Goal: Transaction & Acquisition: Purchase product/service

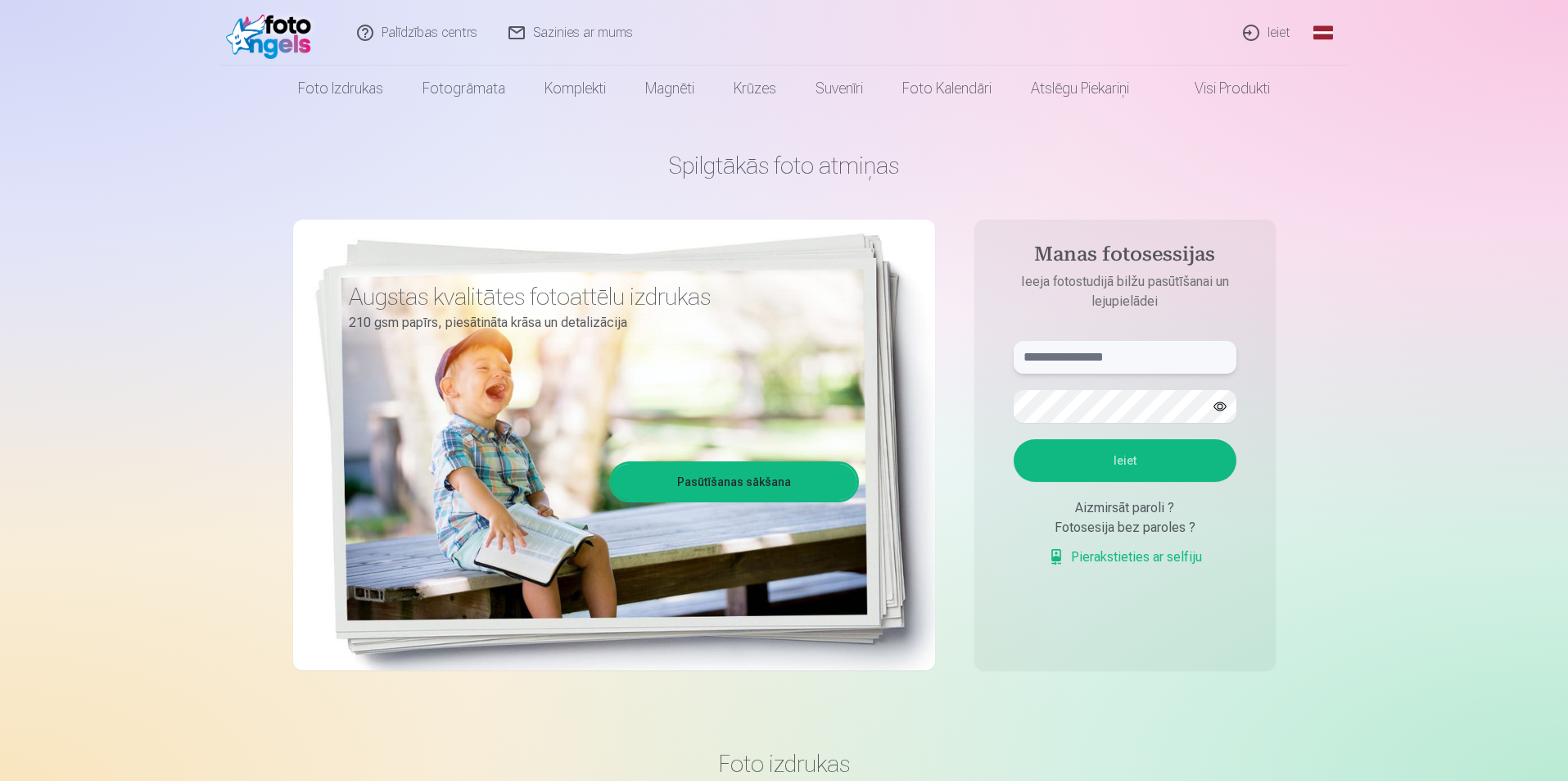
type input "**********"
drag, startPoint x: 1127, startPoint y: 360, endPoint x: 679, endPoint y: 333, distance: 448.8
click at [686, 337] on div "**********" at bounding box center [784, 411] width 983 height 598
type input "**********"
click at [739, 348] on div "**********" at bounding box center [784, 411] width 983 height 598
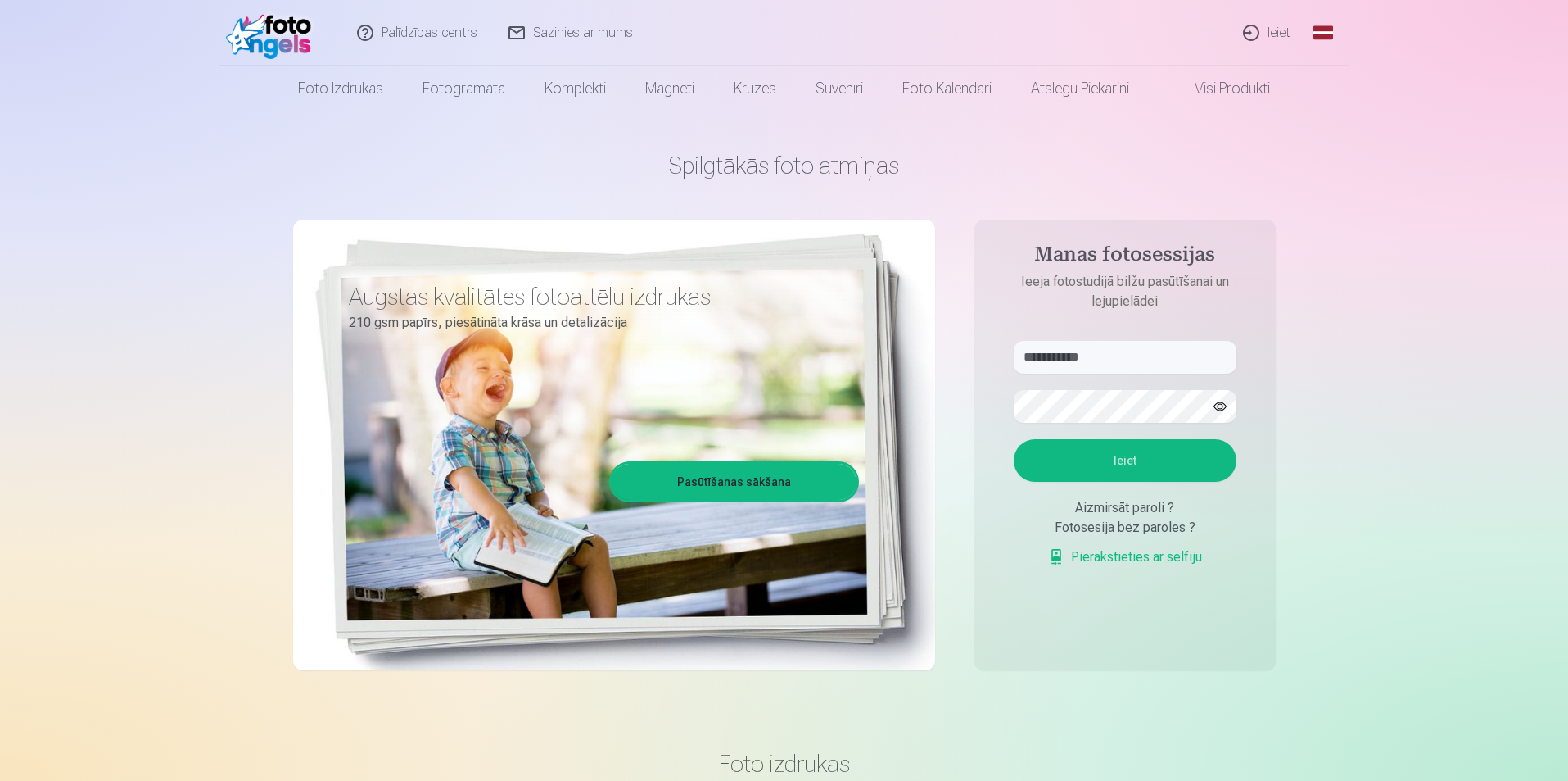
click at [1056, 464] on button "Ieiet" at bounding box center [1124, 460] width 223 height 43
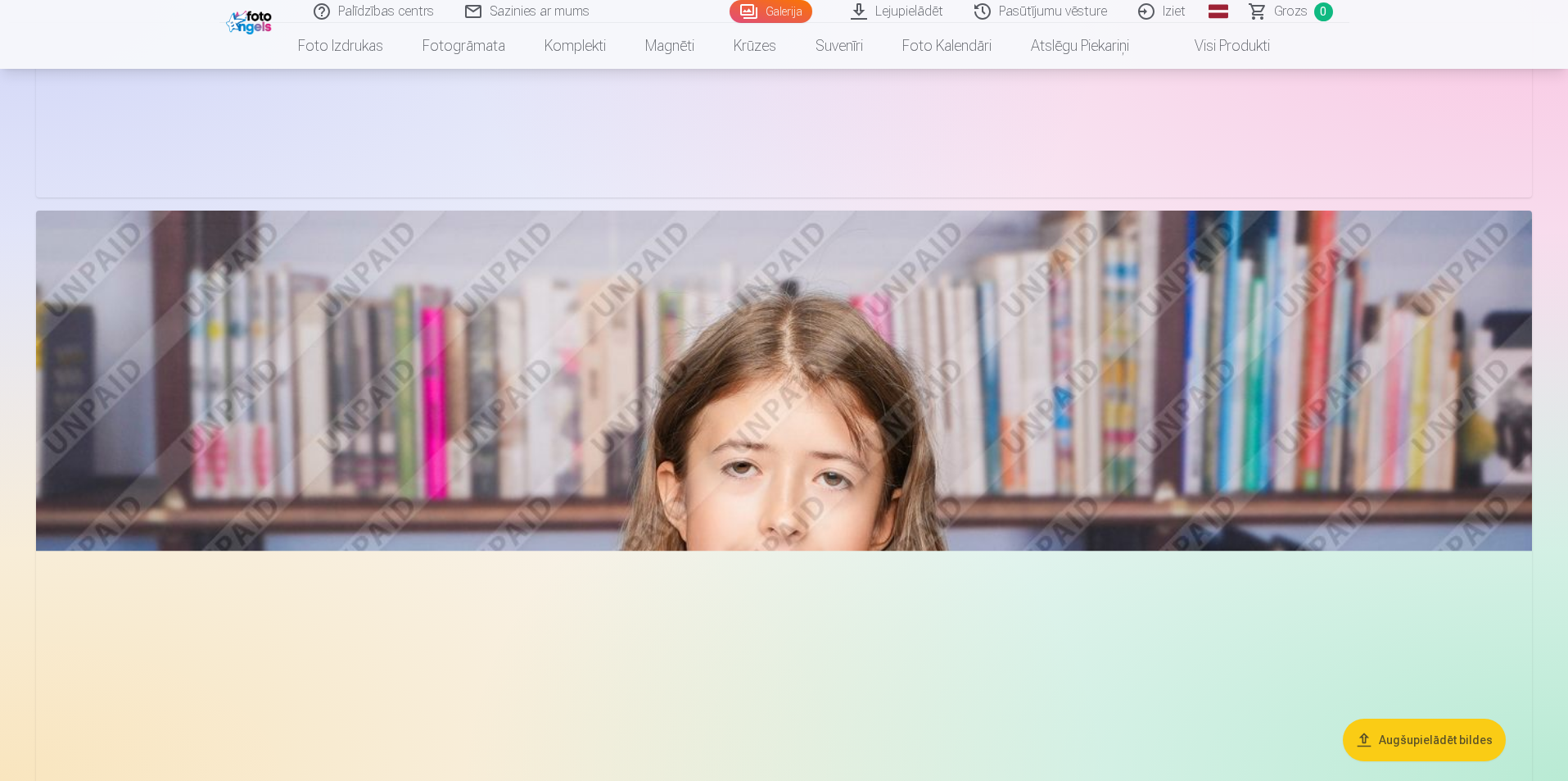
scroll to position [5161, 0]
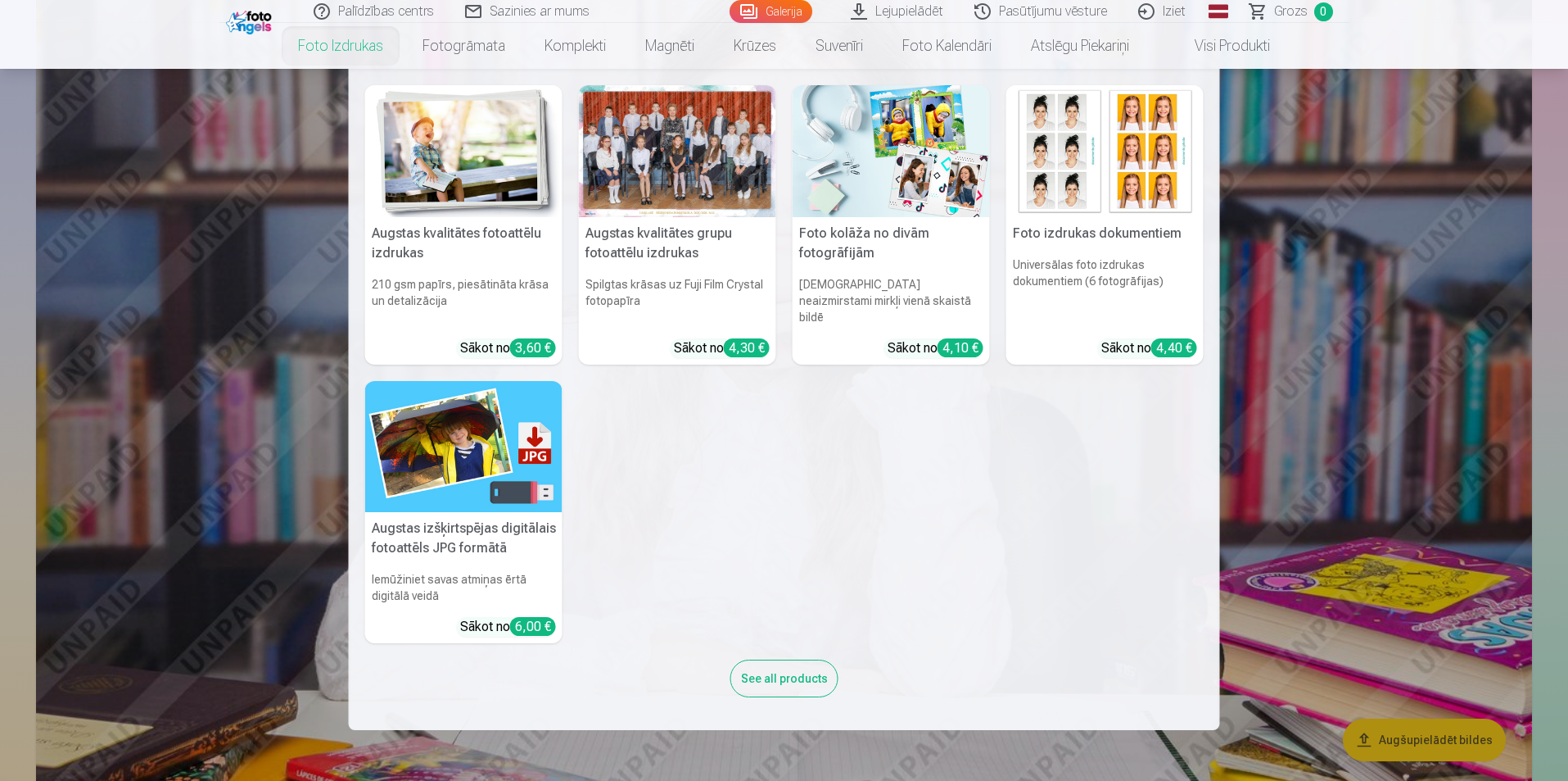
click at [344, 41] on link "Foto izdrukas" at bounding box center [340, 45] width 124 height 46
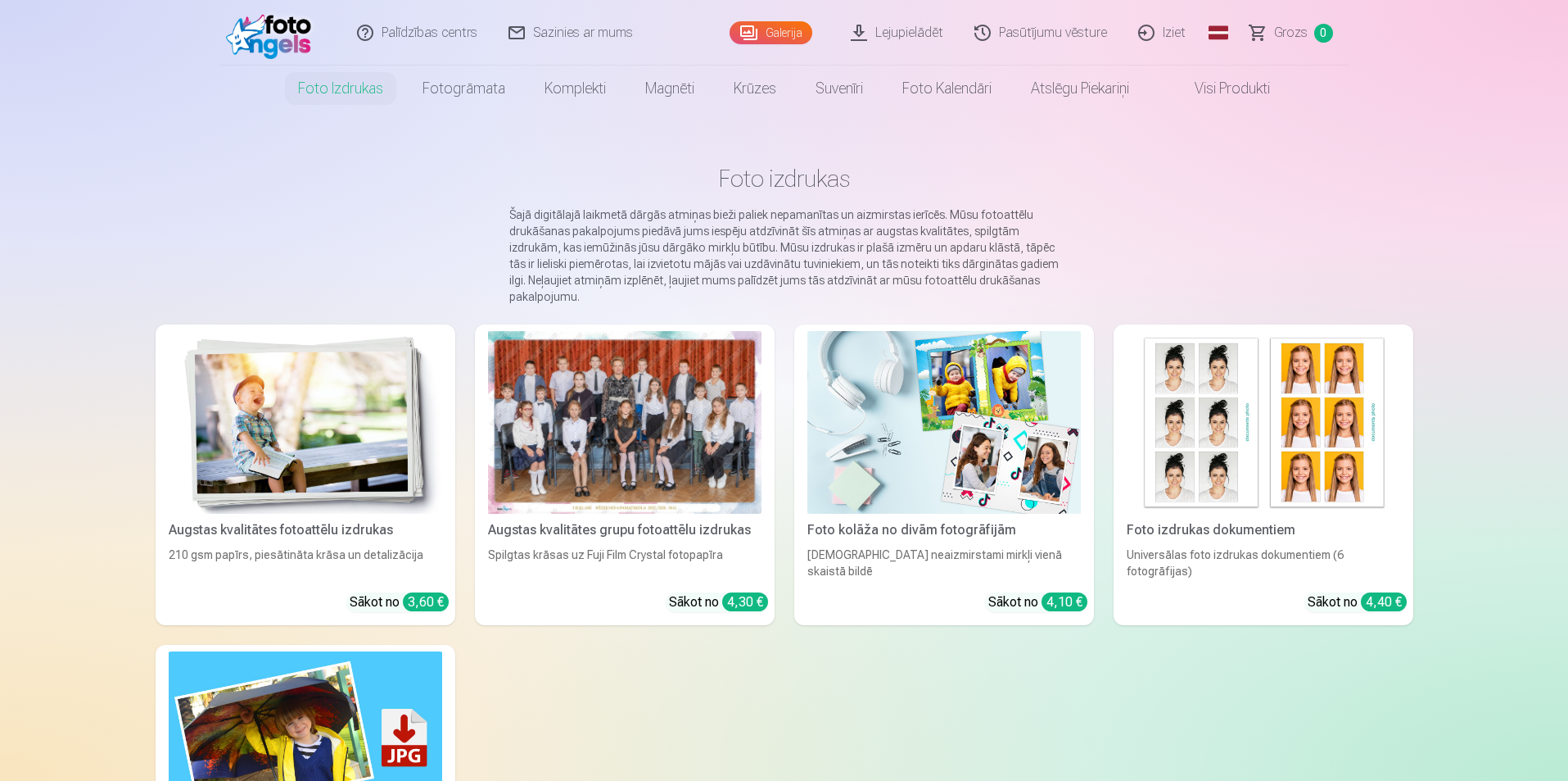
click at [389, 403] on img at bounding box center [305, 422] width 274 height 183
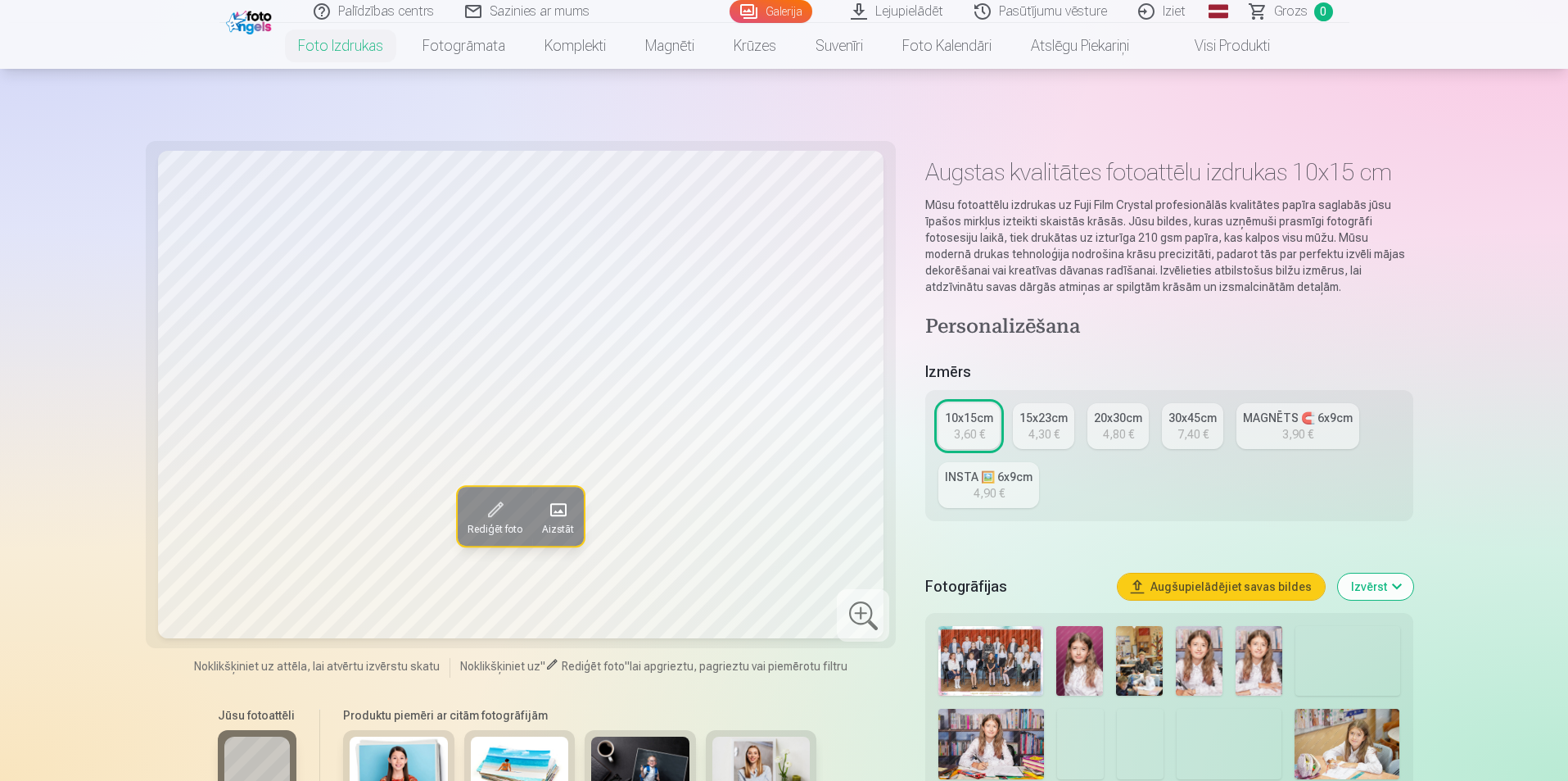
scroll to position [246, 0]
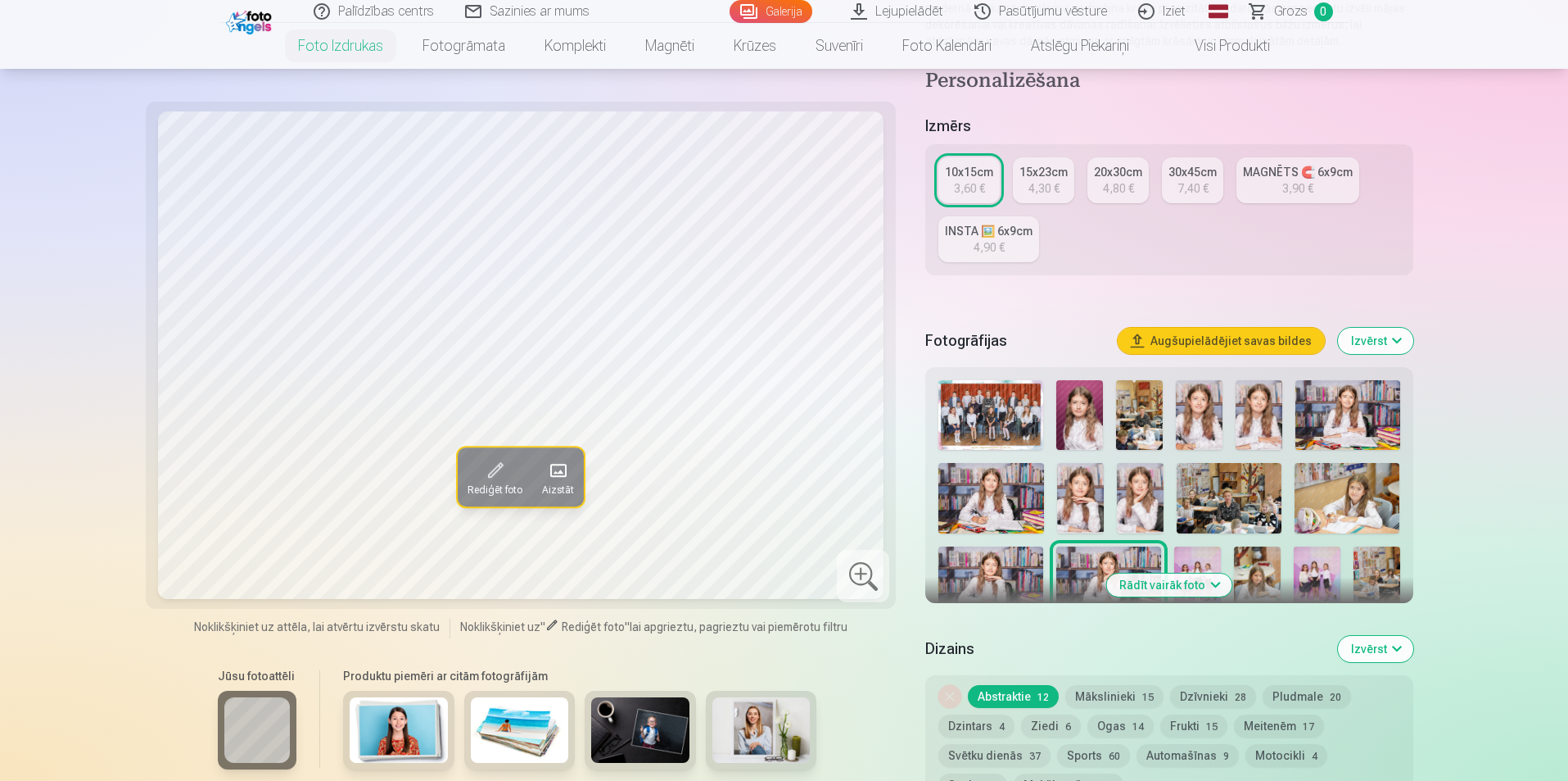
click at [1078, 431] on img at bounding box center [1079, 415] width 47 height 69
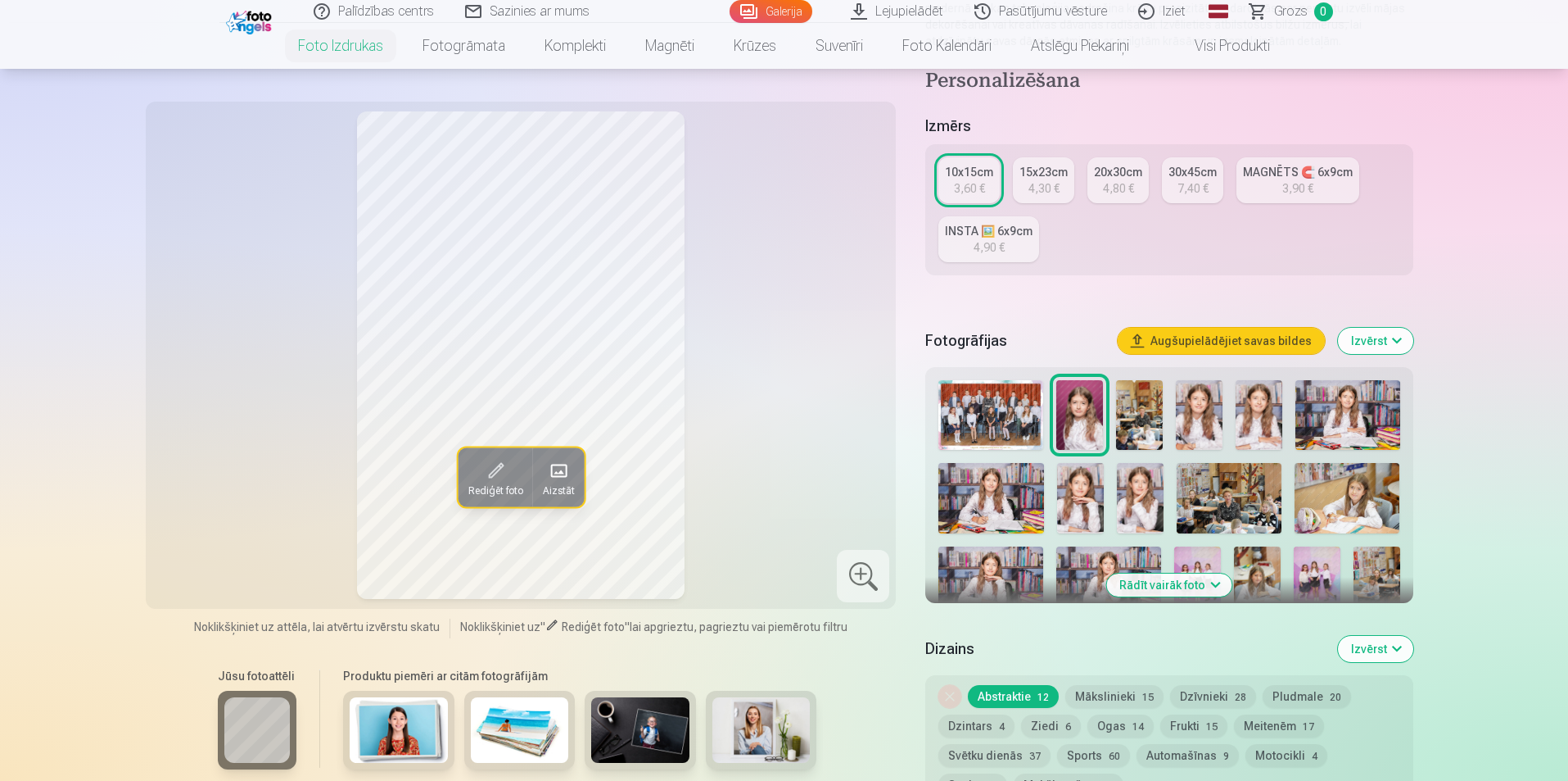
click at [1221, 427] on img at bounding box center [1199, 415] width 47 height 69
click at [1259, 423] on img at bounding box center [1259, 415] width 47 height 69
click at [1346, 436] on img at bounding box center [1348, 415] width 105 height 69
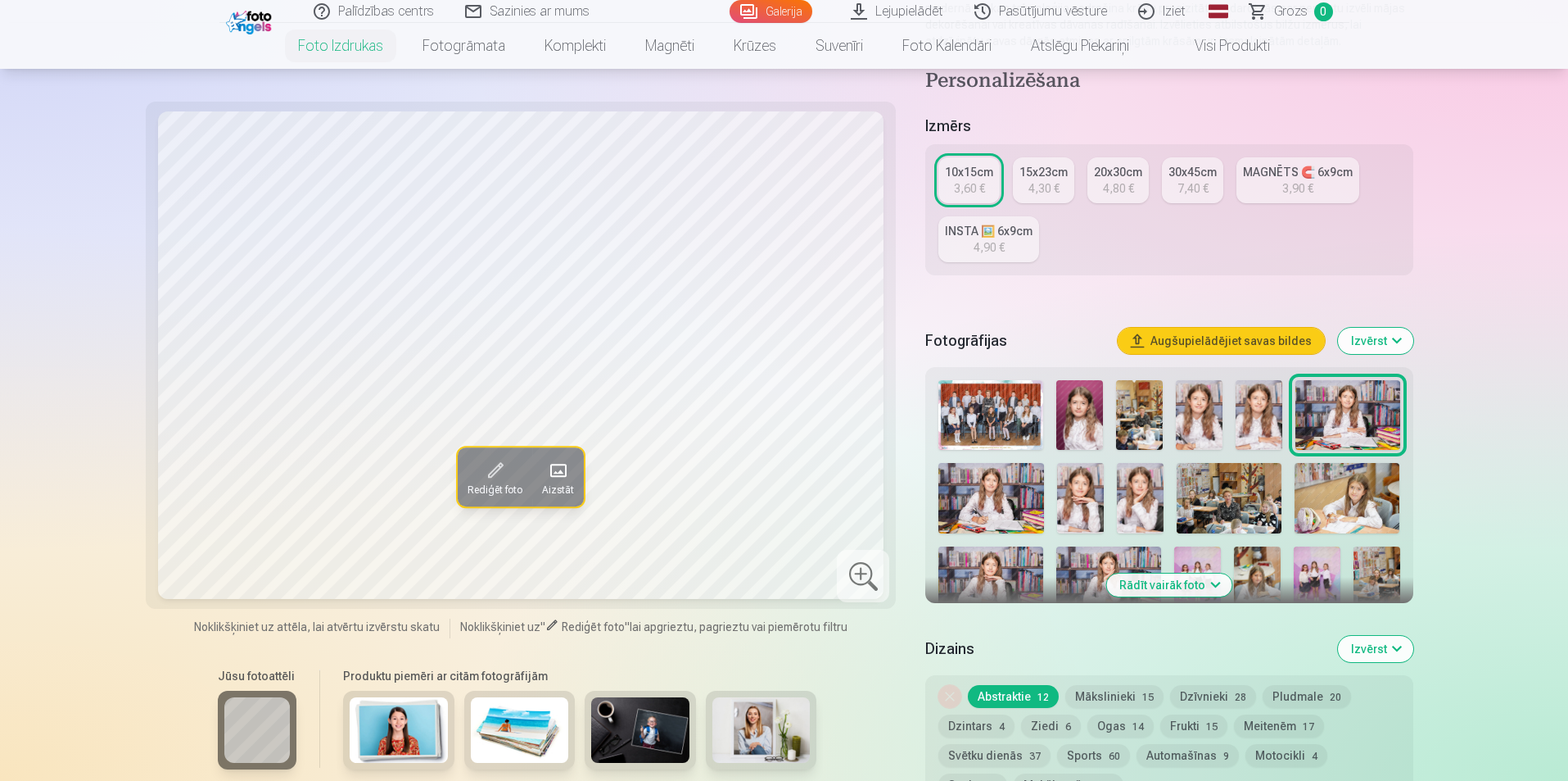
click at [1023, 502] on img at bounding box center [991, 498] width 105 height 70
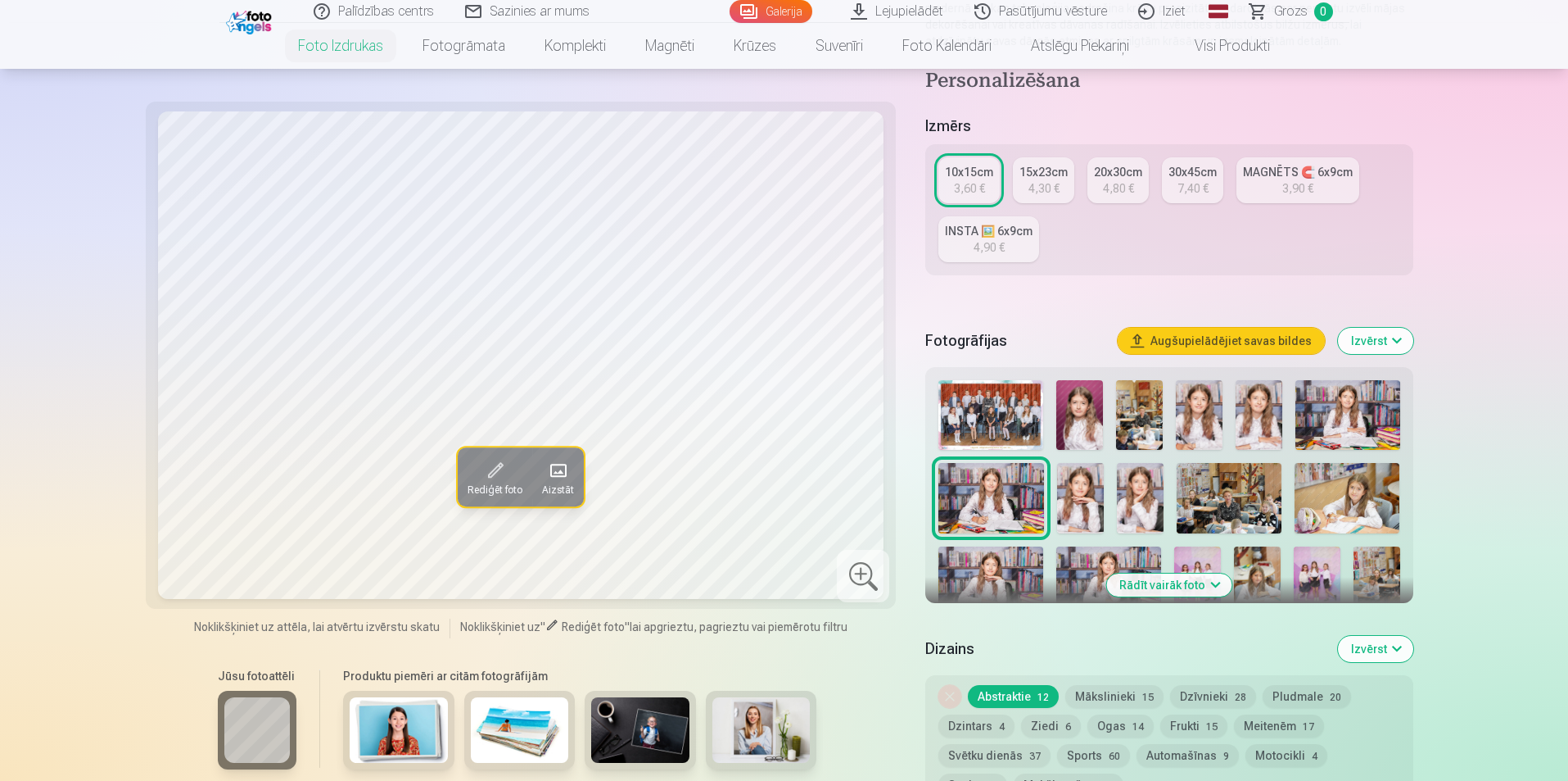
click at [1093, 489] on img at bounding box center [1080, 498] width 47 height 70
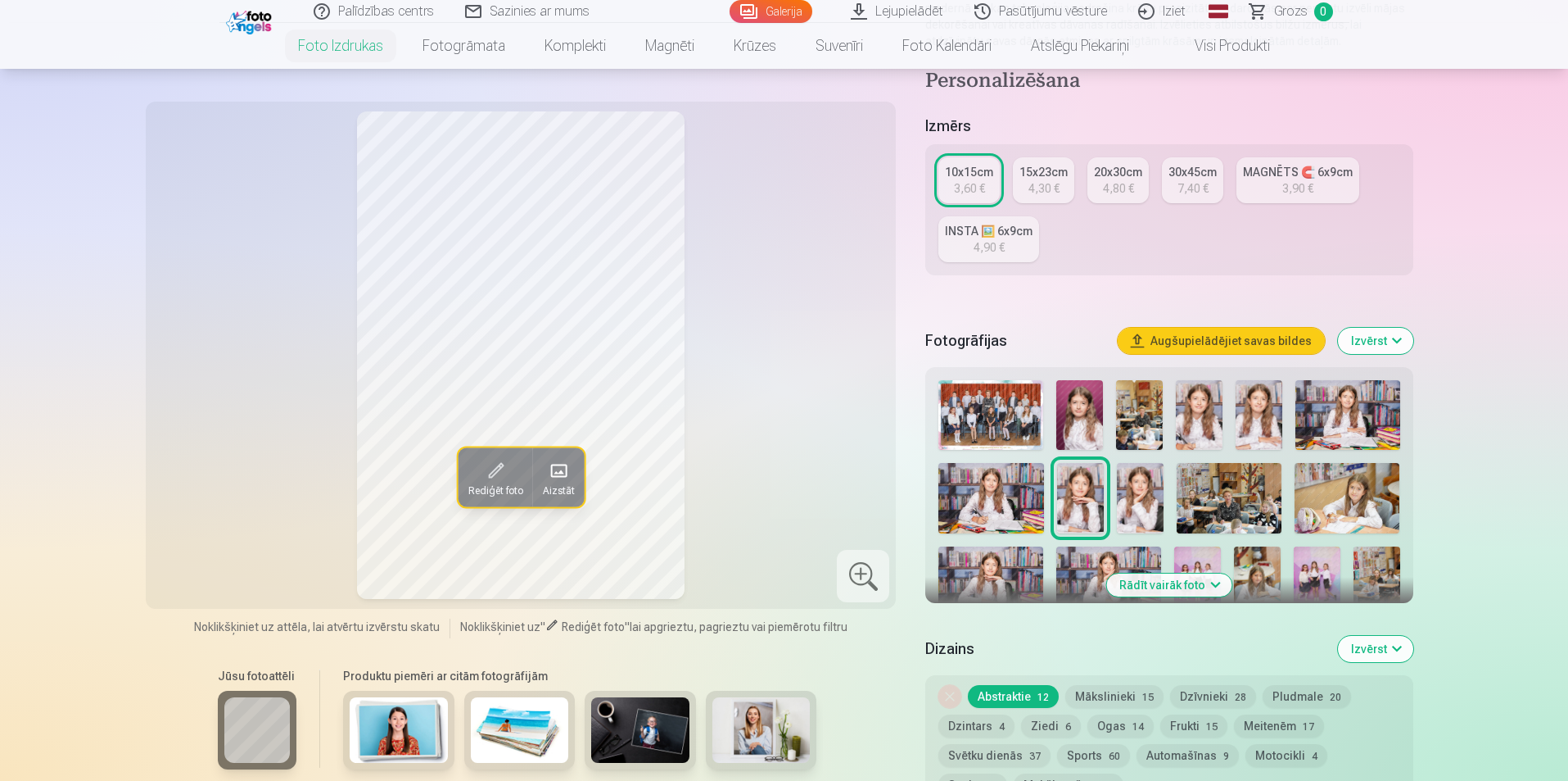
click at [1157, 495] on img at bounding box center [1140, 498] width 47 height 70
click at [1238, 504] on img at bounding box center [1229, 498] width 105 height 70
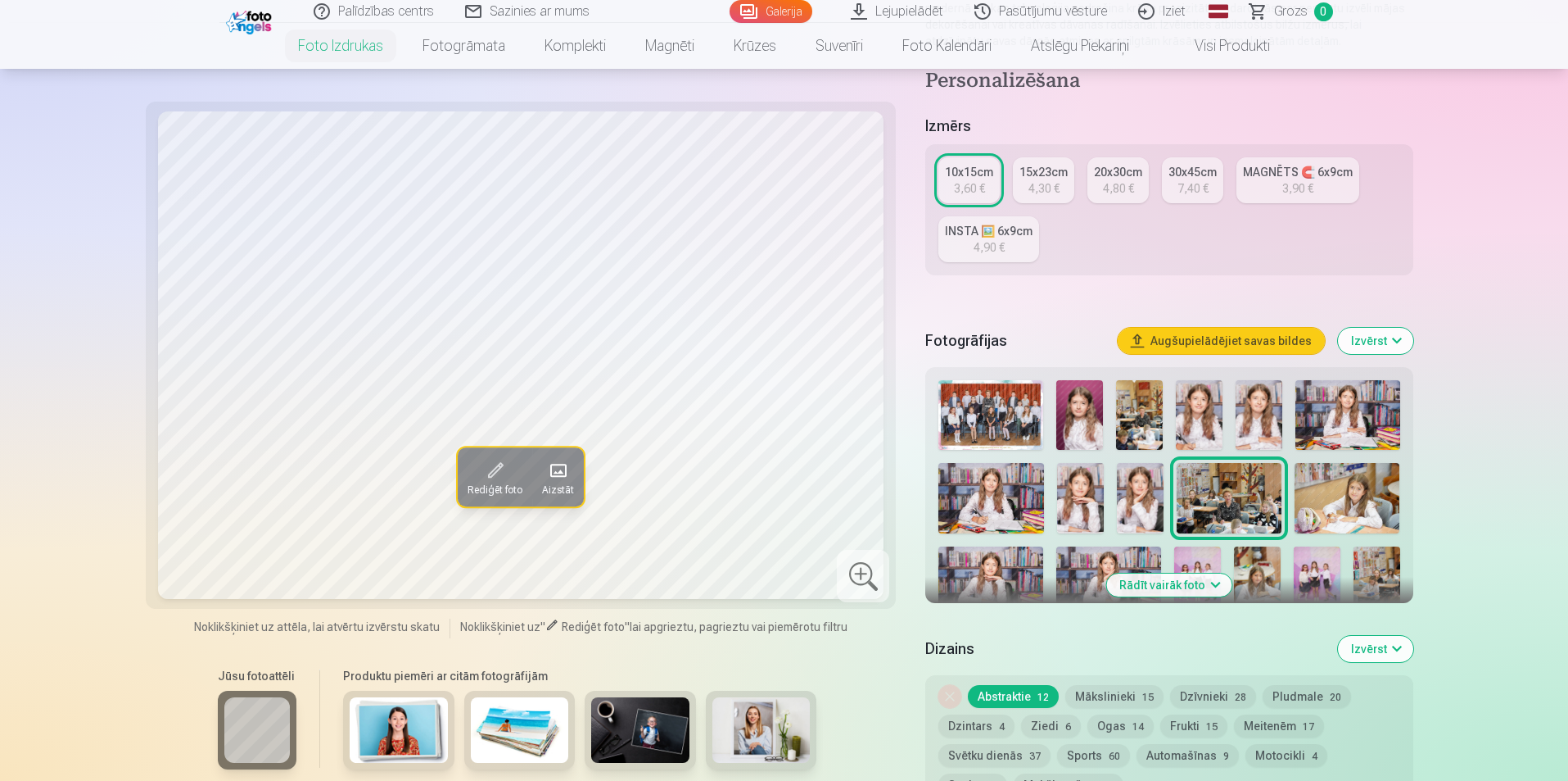
click at [1336, 504] on img at bounding box center [1347, 498] width 105 height 70
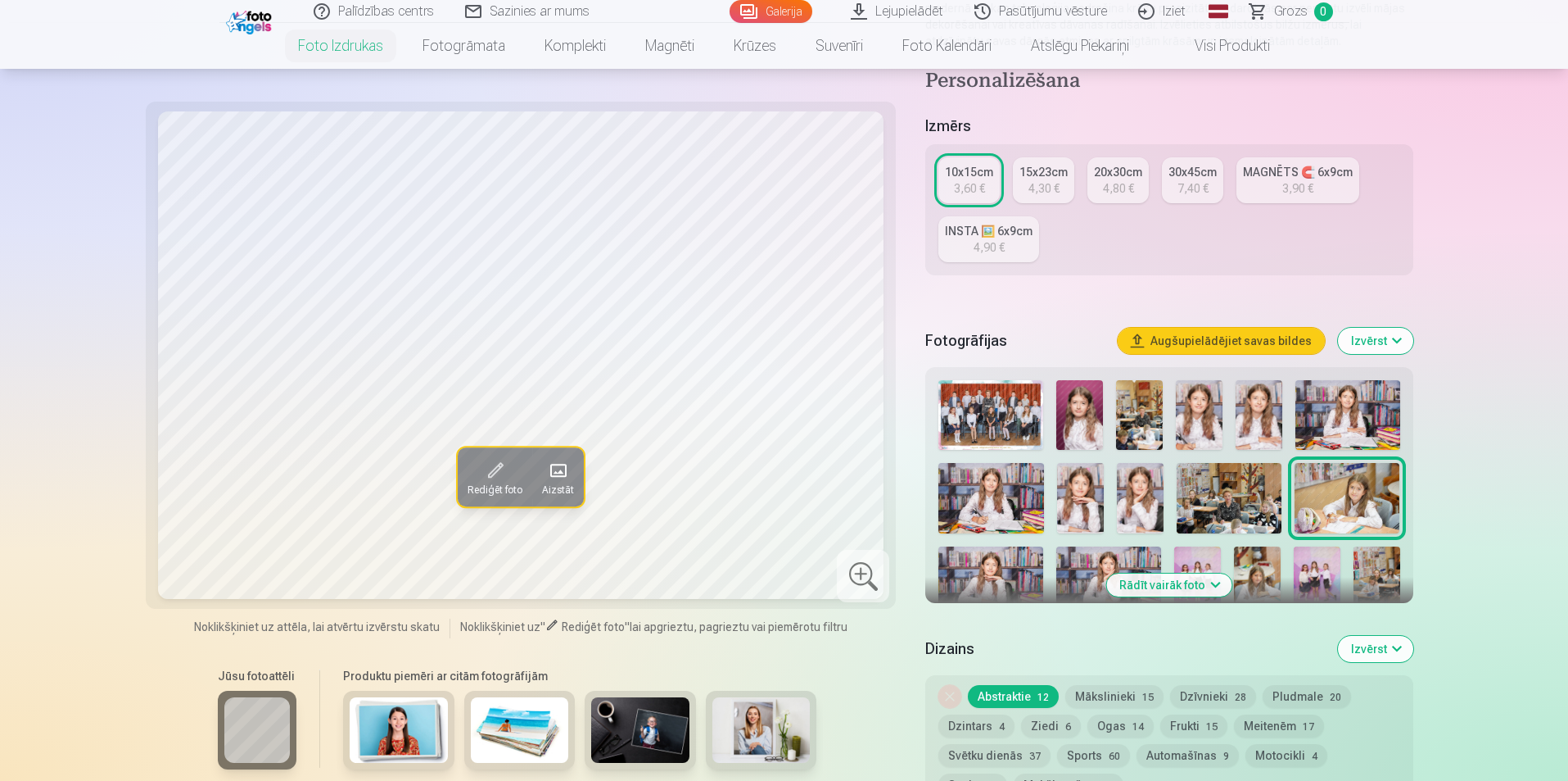
click at [990, 572] on img at bounding box center [991, 581] width 105 height 69
click at [1093, 573] on img at bounding box center [1108, 581] width 105 height 69
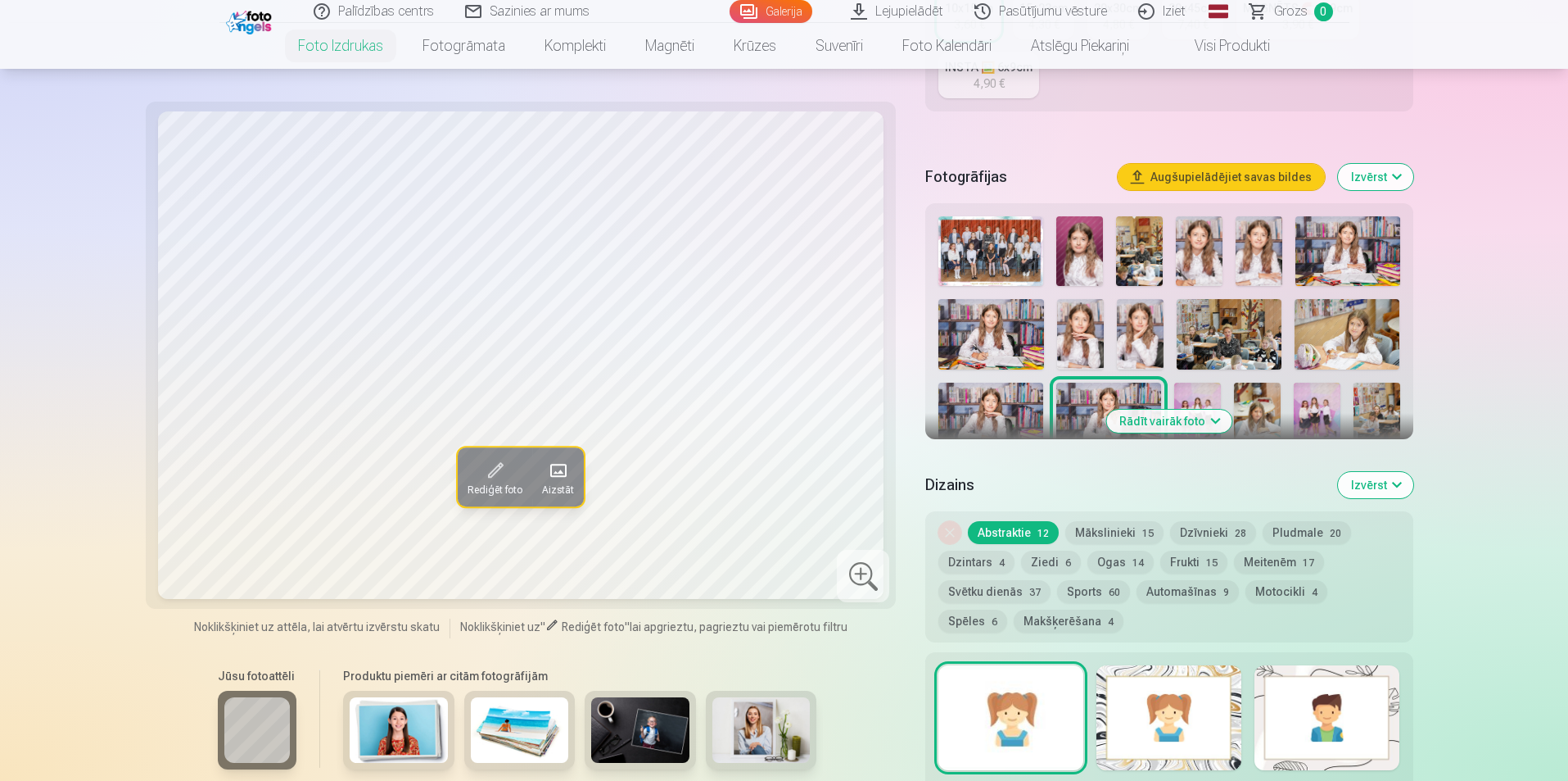
click at [1181, 385] on img at bounding box center [1198, 416] width 47 height 69
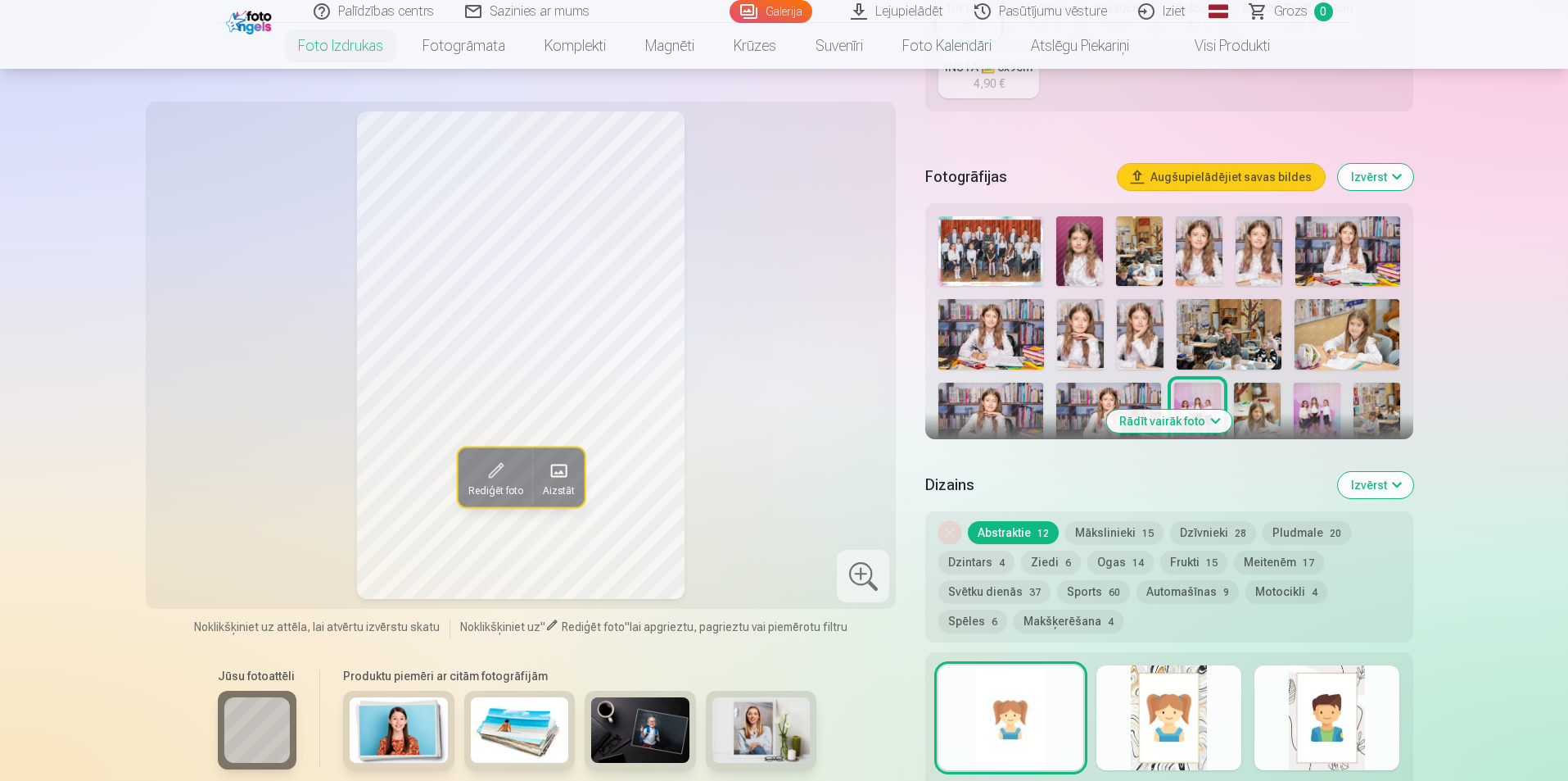
click at [1254, 411] on img at bounding box center [1258, 416] width 47 height 69
click at [1317, 423] on img at bounding box center [1317, 416] width 47 height 69
click at [1373, 412] on img at bounding box center [1377, 416] width 47 height 69
click at [1189, 418] on button "Rādīt vairāk foto" at bounding box center [1168, 421] width 125 height 23
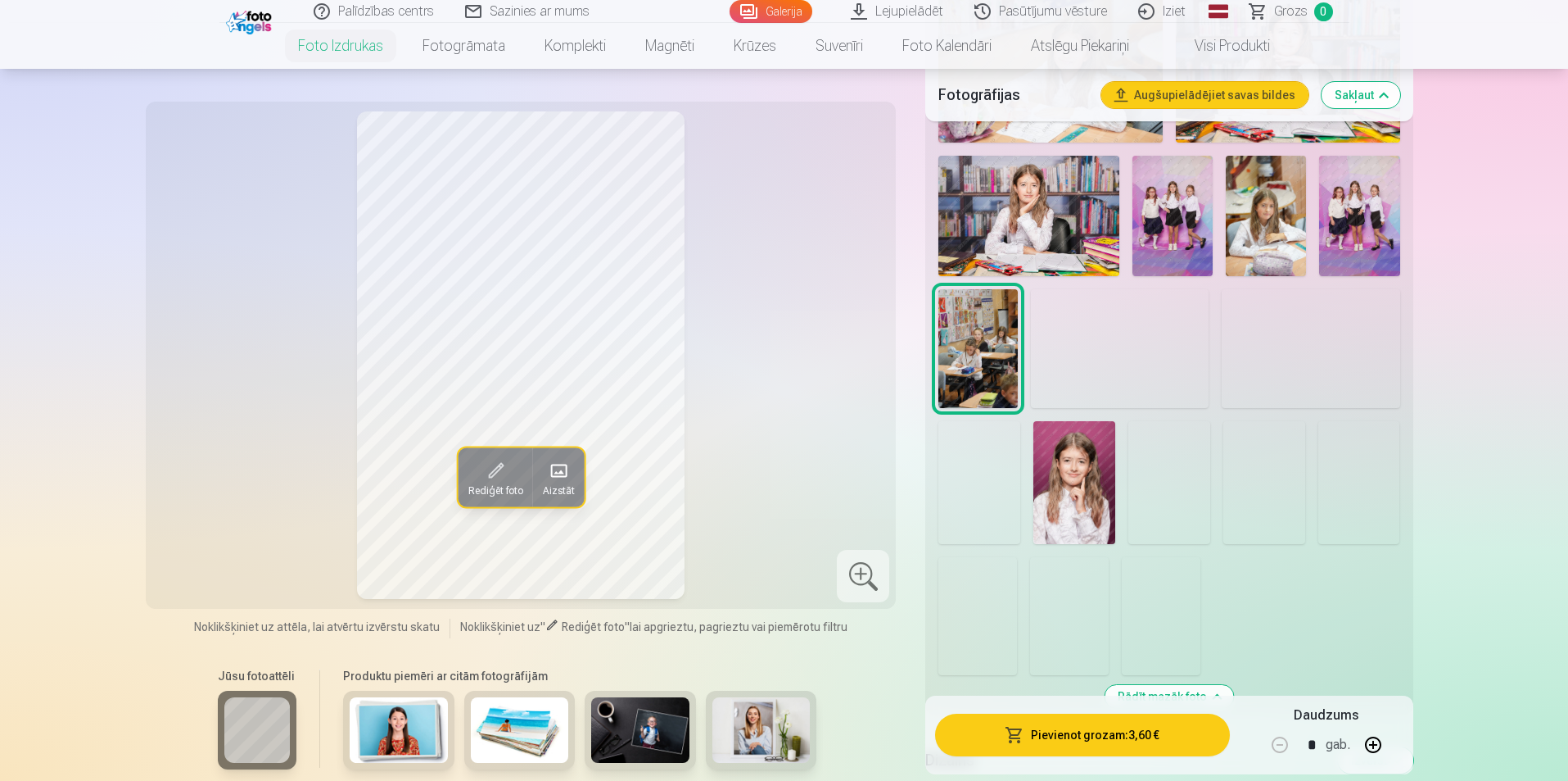
scroll to position [1146, 0]
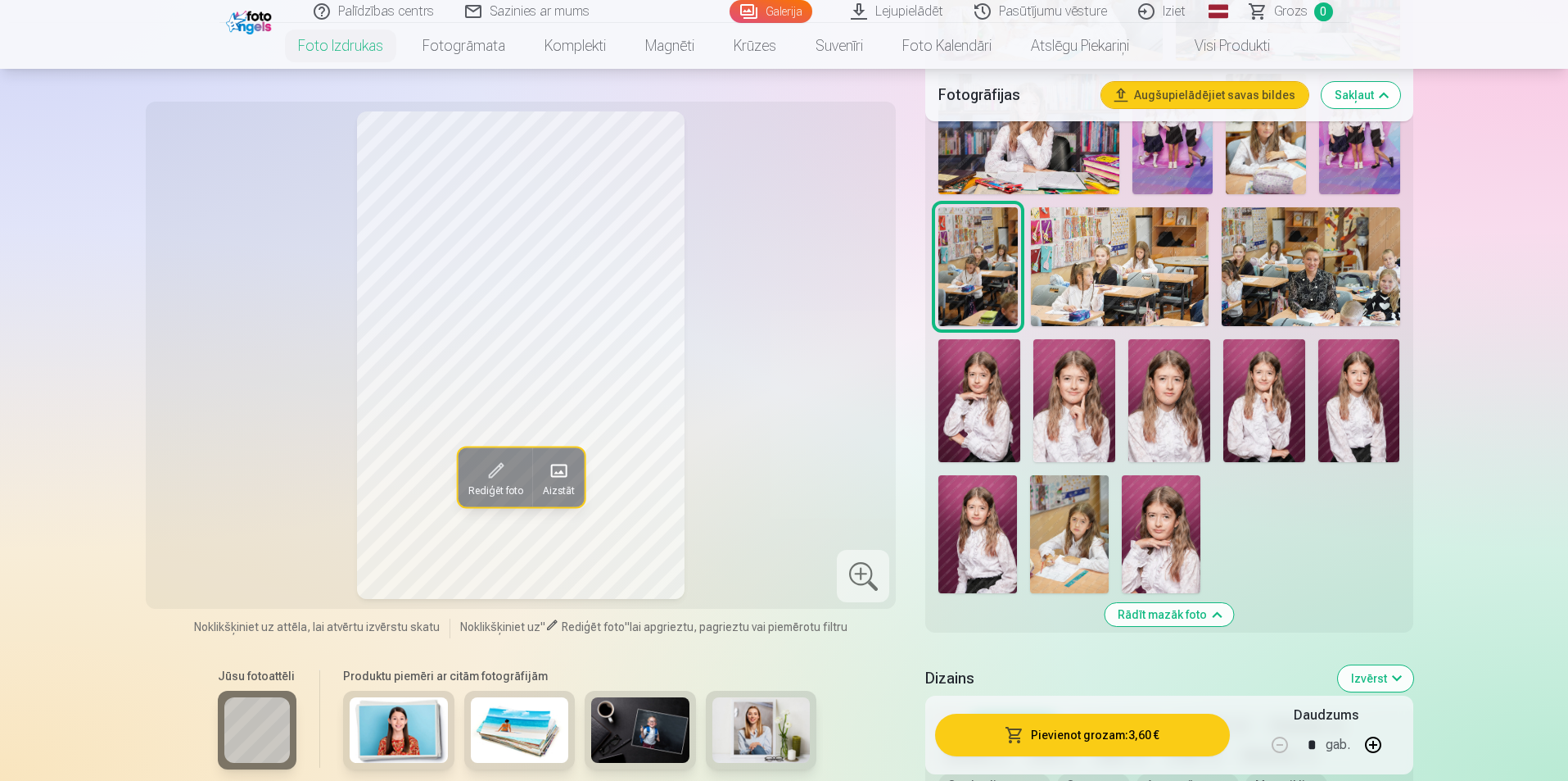
click at [993, 416] on img at bounding box center [979, 400] width 82 height 123
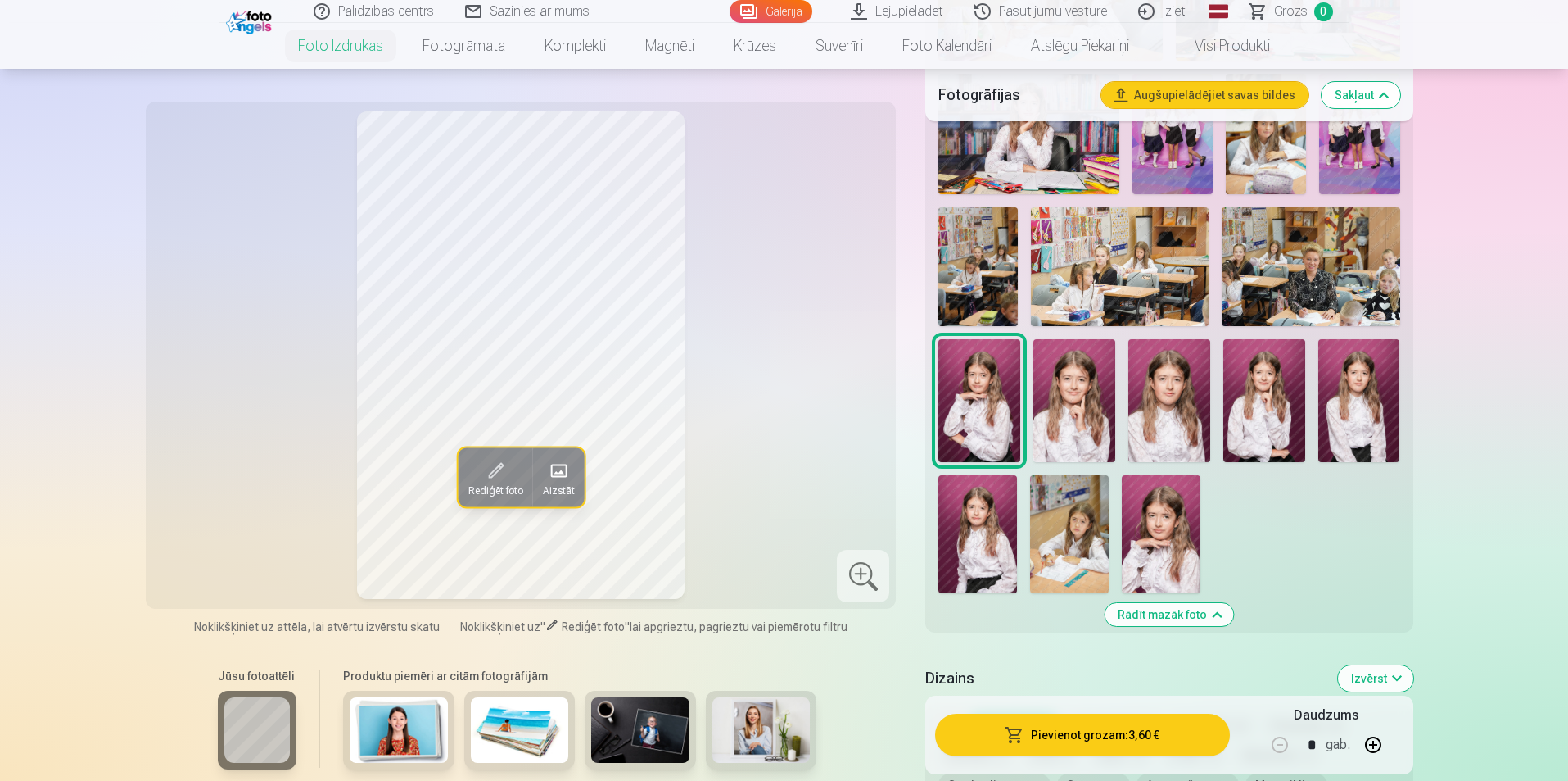
click at [1073, 420] on img at bounding box center [1074, 400] width 82 height 123
click at [1148, 421] on img at bounding box center [1169, 400] width 82 height 123
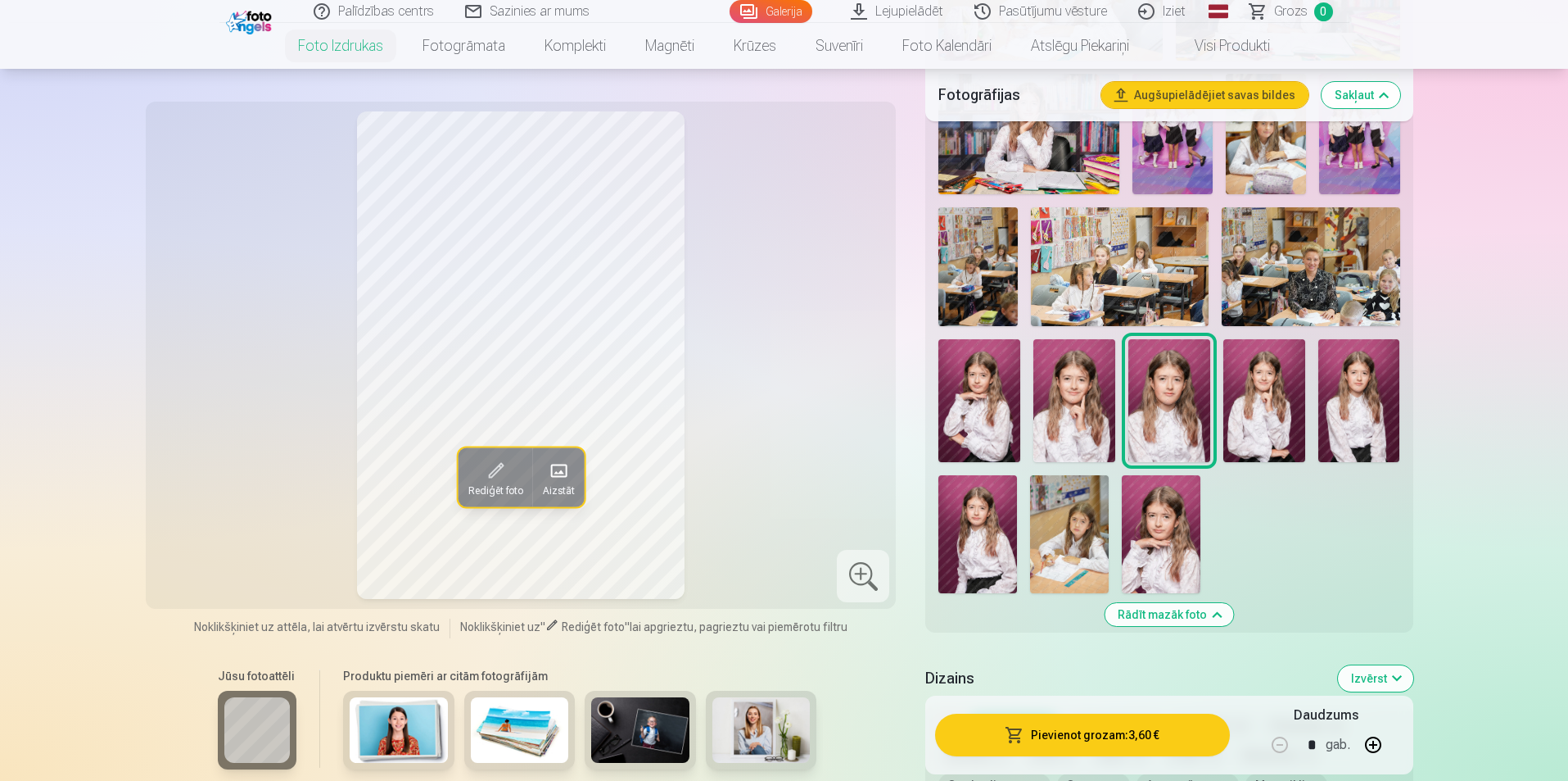
click at [1268, 403] on img at bounding box center [1264, 400] width 82 height 123
click at [1367, 393] on img at bounding box center [1359, 400] width 82 height 123
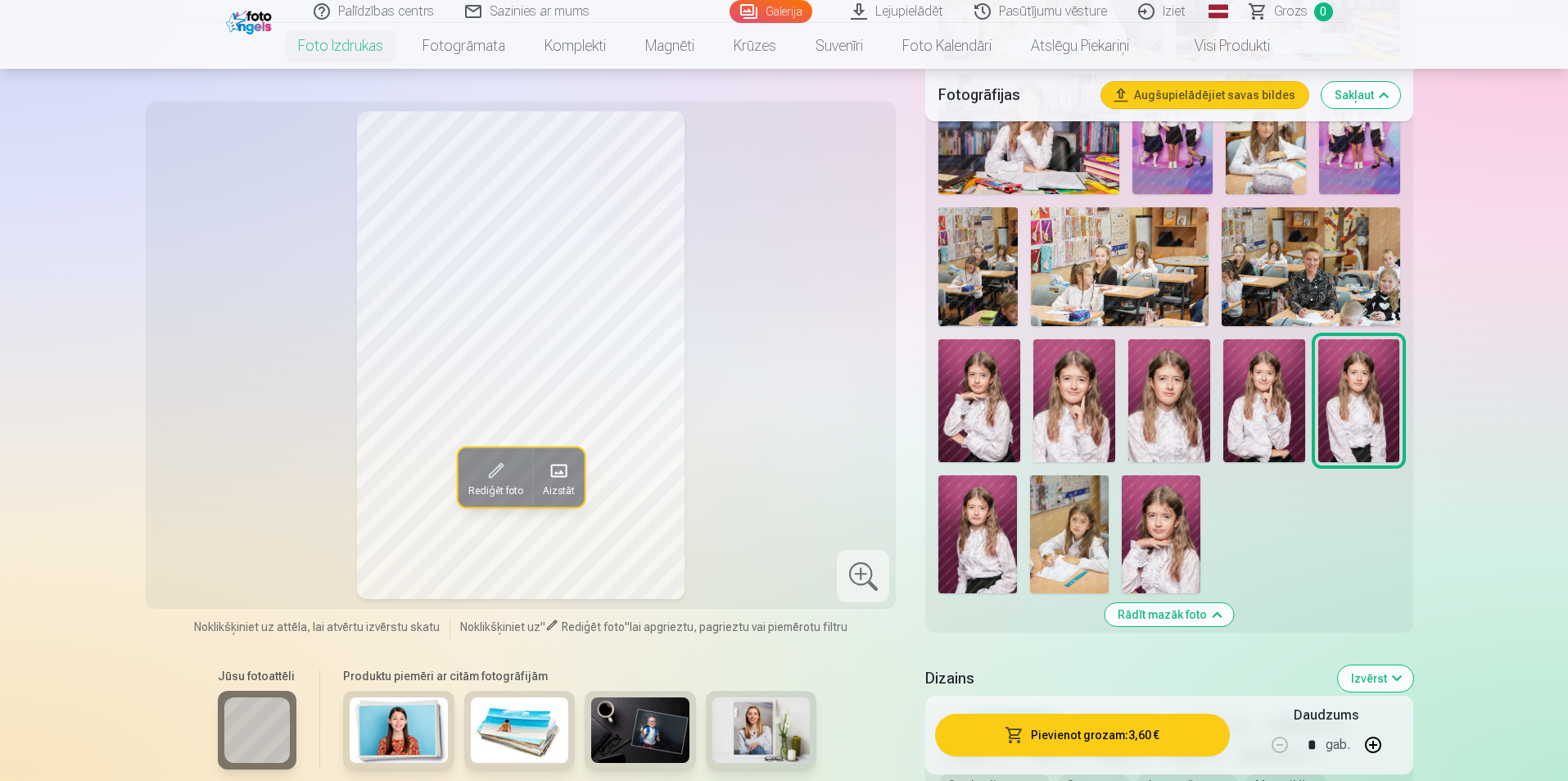
click at [967, 494] on img at bounding box center [977, 533] width 78 height 118
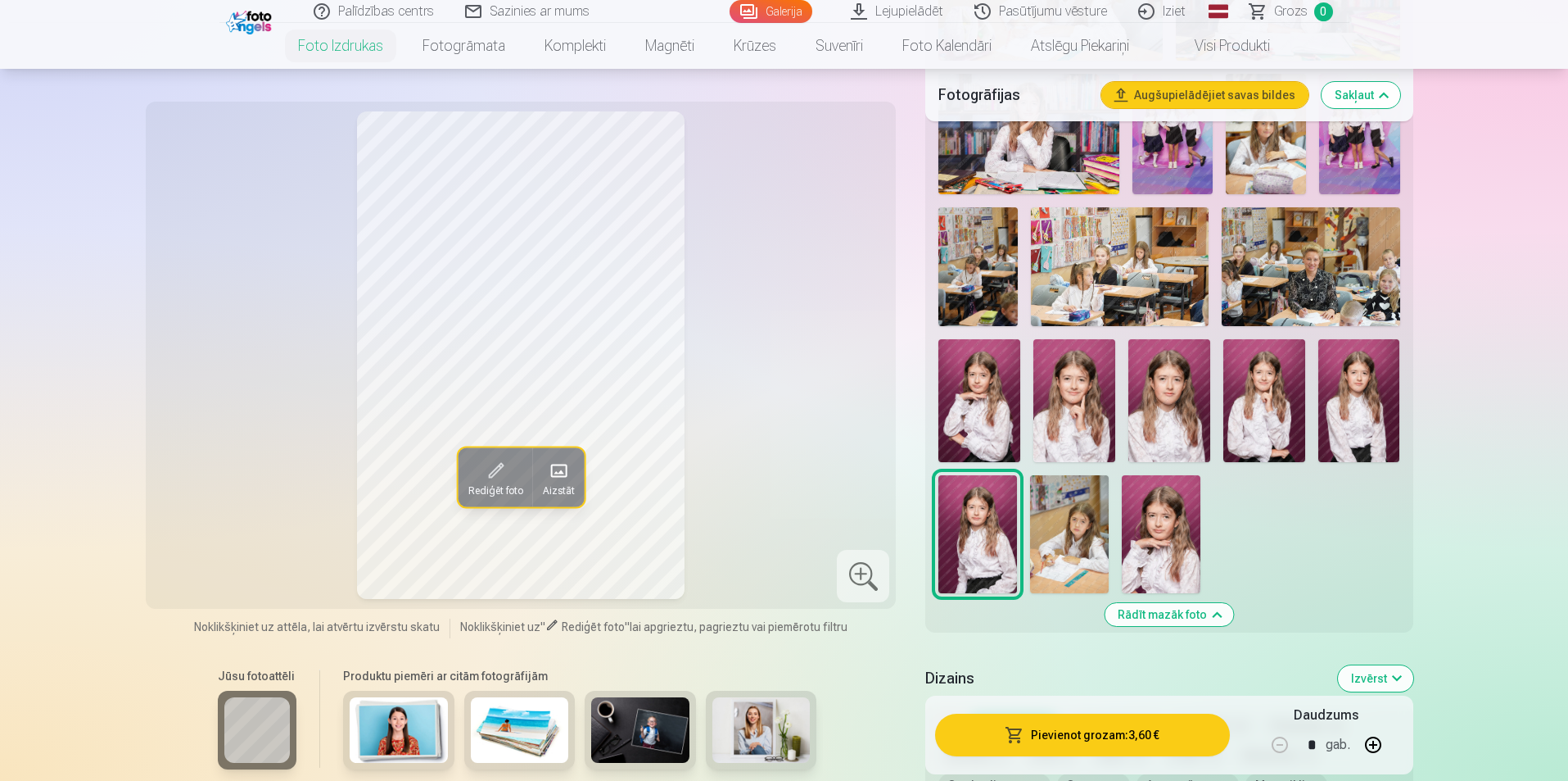
click at [1075, 499] on img at bounding box center [1069, 533] width 78 height 118
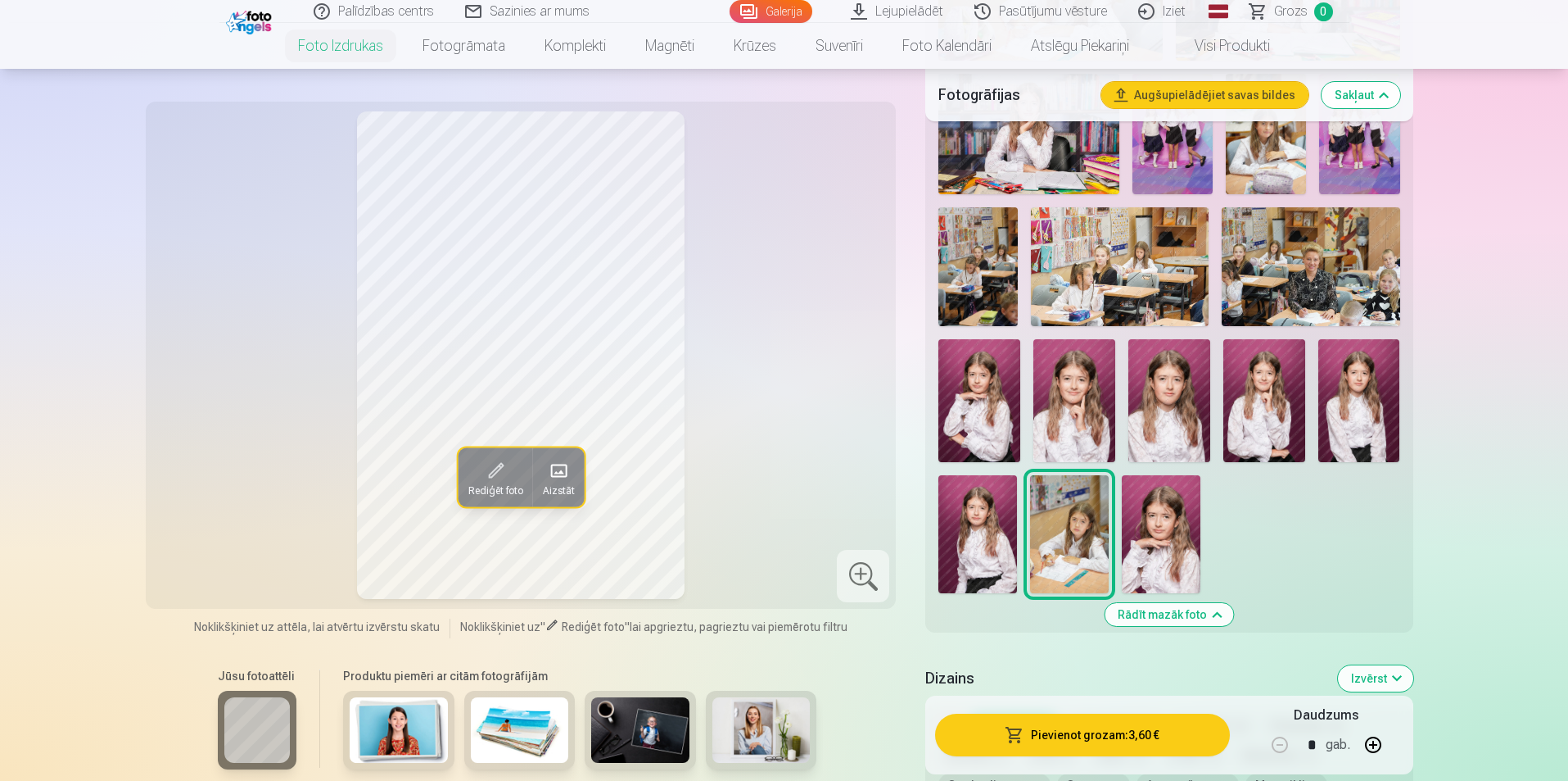
click at [1164, 518] on img at bounding box center [1161, 533] width 78 height 118
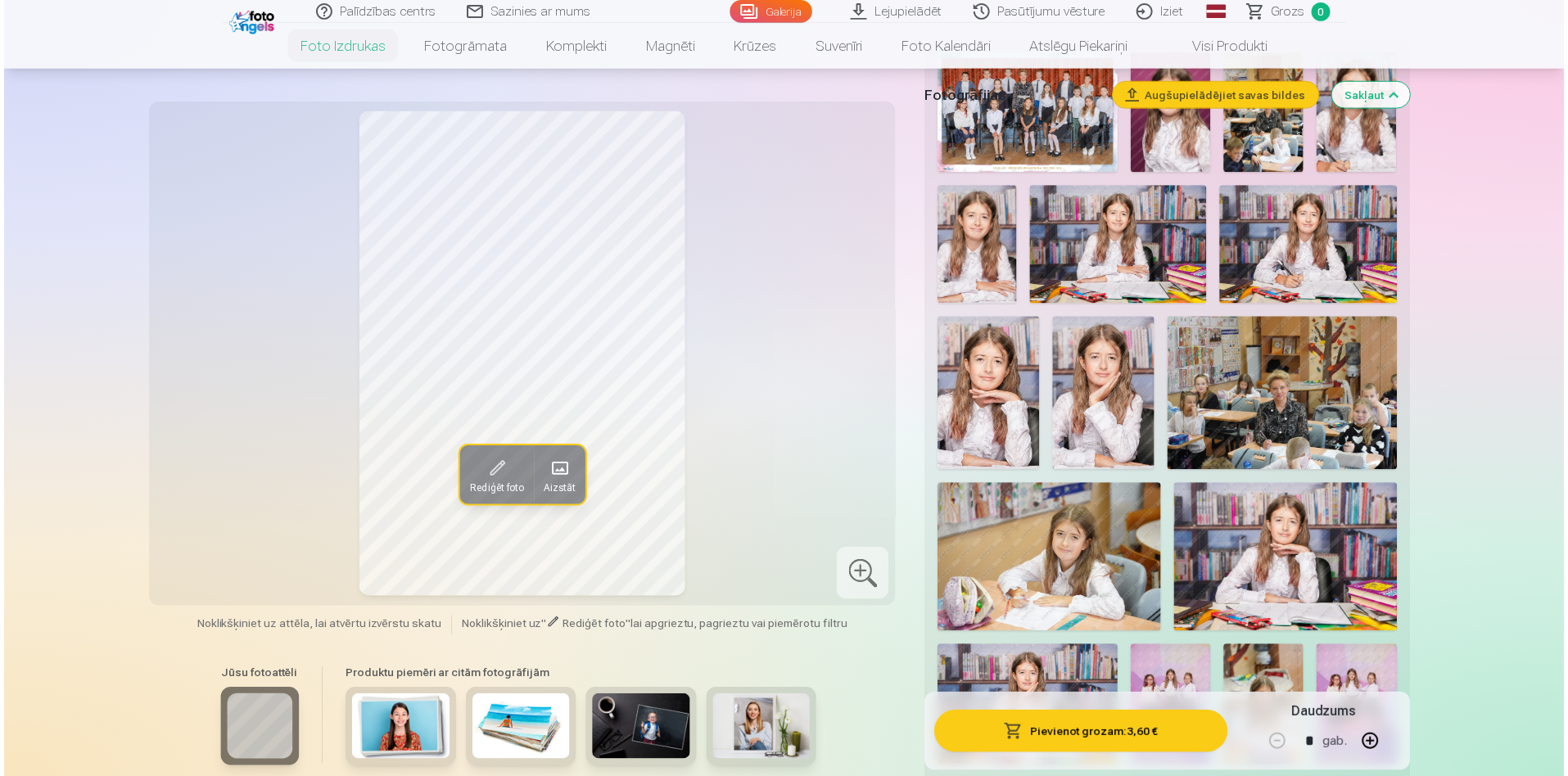
scroll to position [409, 0]
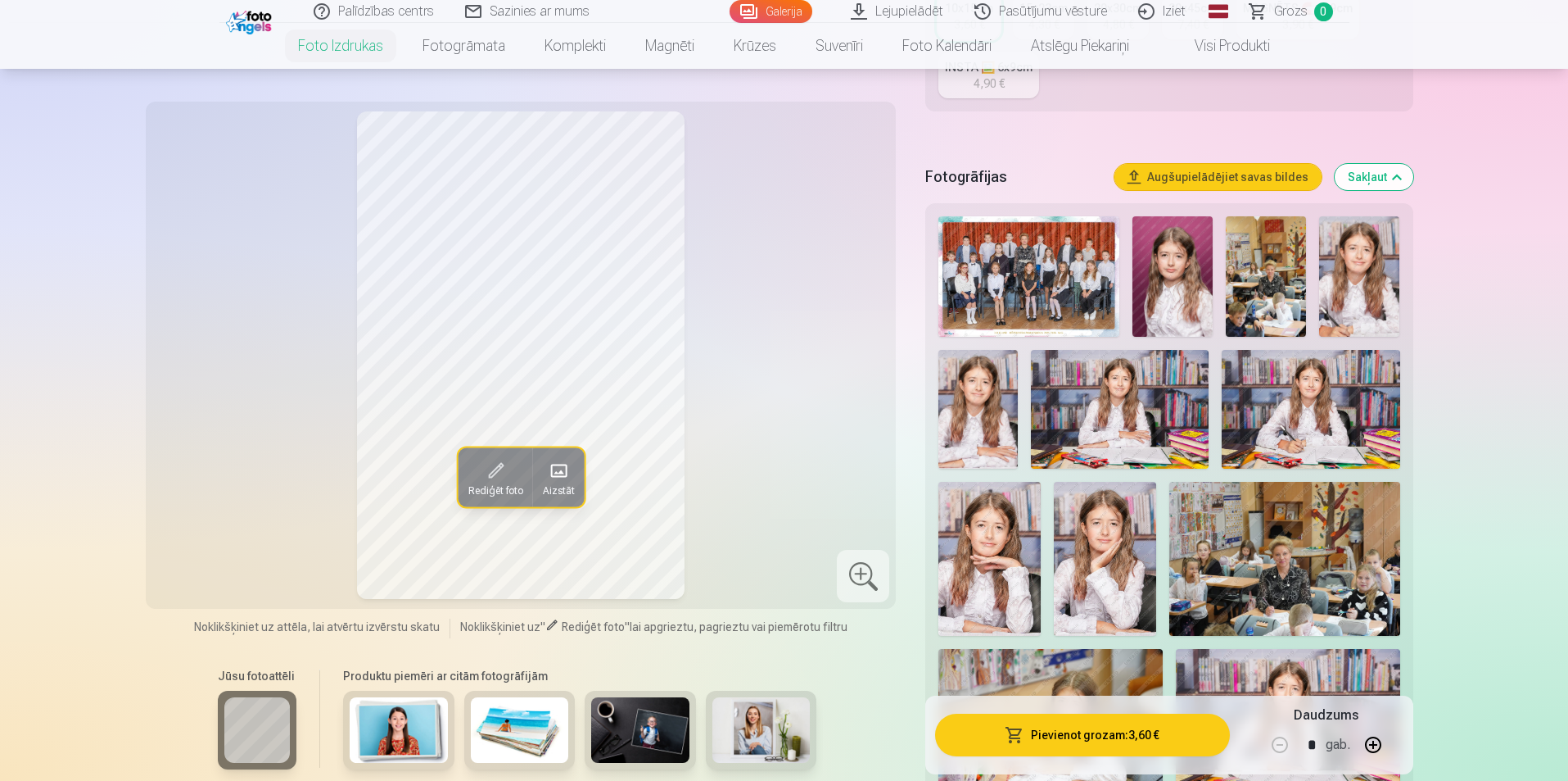
click at [987, 254] on img at bounding box center [1028, 276] width 181 height 120
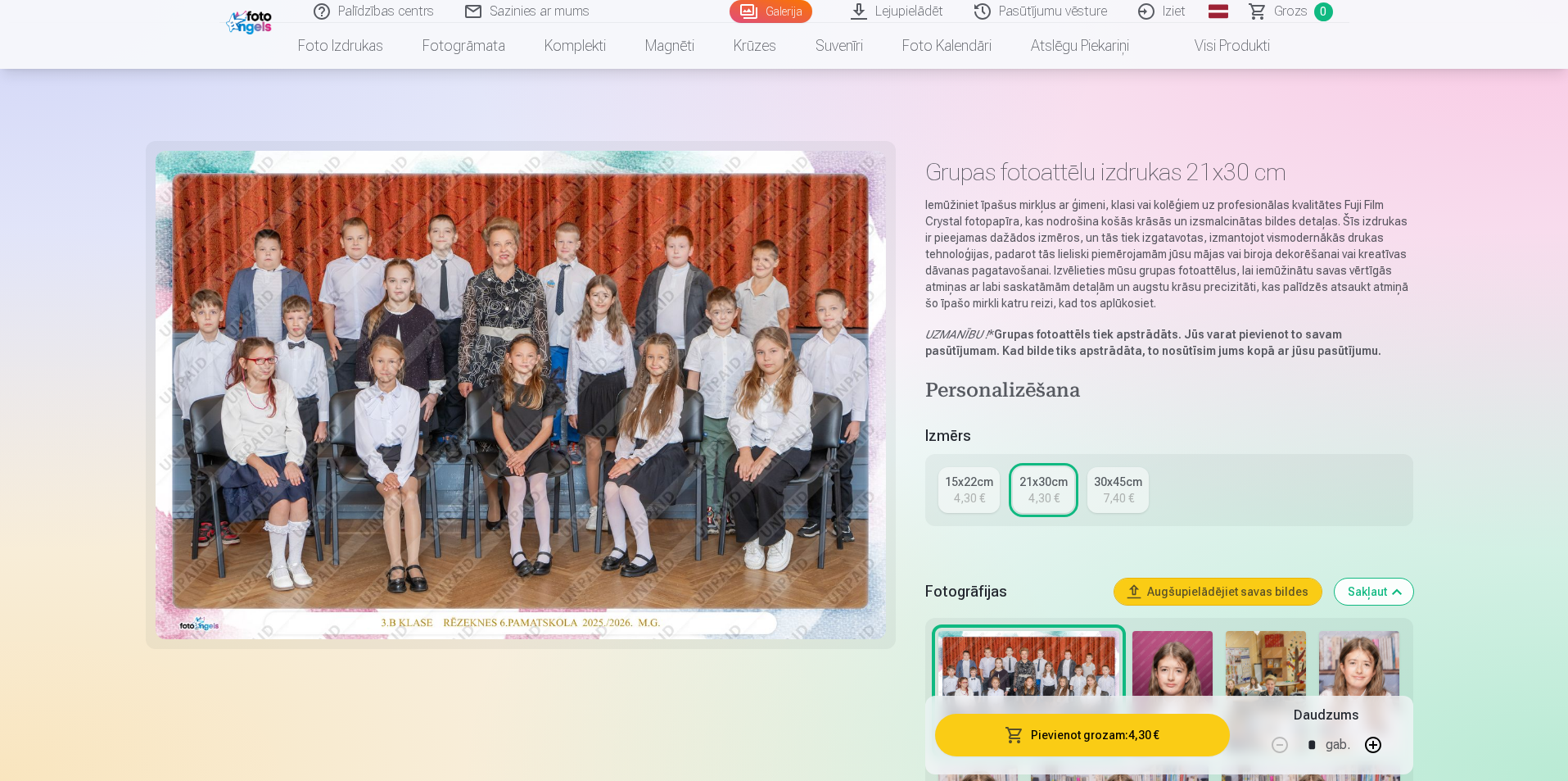
scroll to position [164, 0]
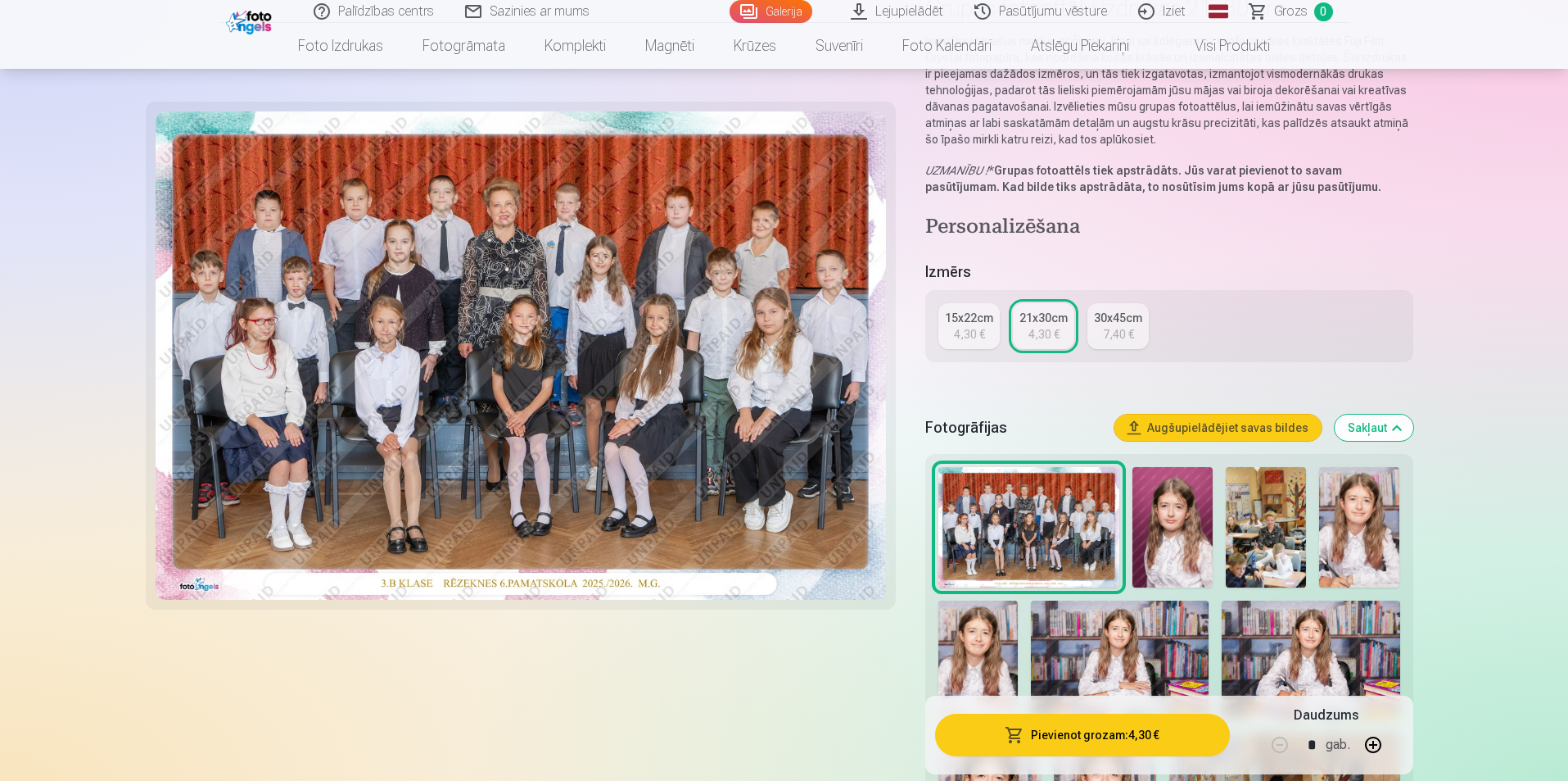
click at [976, 322] on div "15x22cm" at bounding box center [969, 318] width 48 height 17
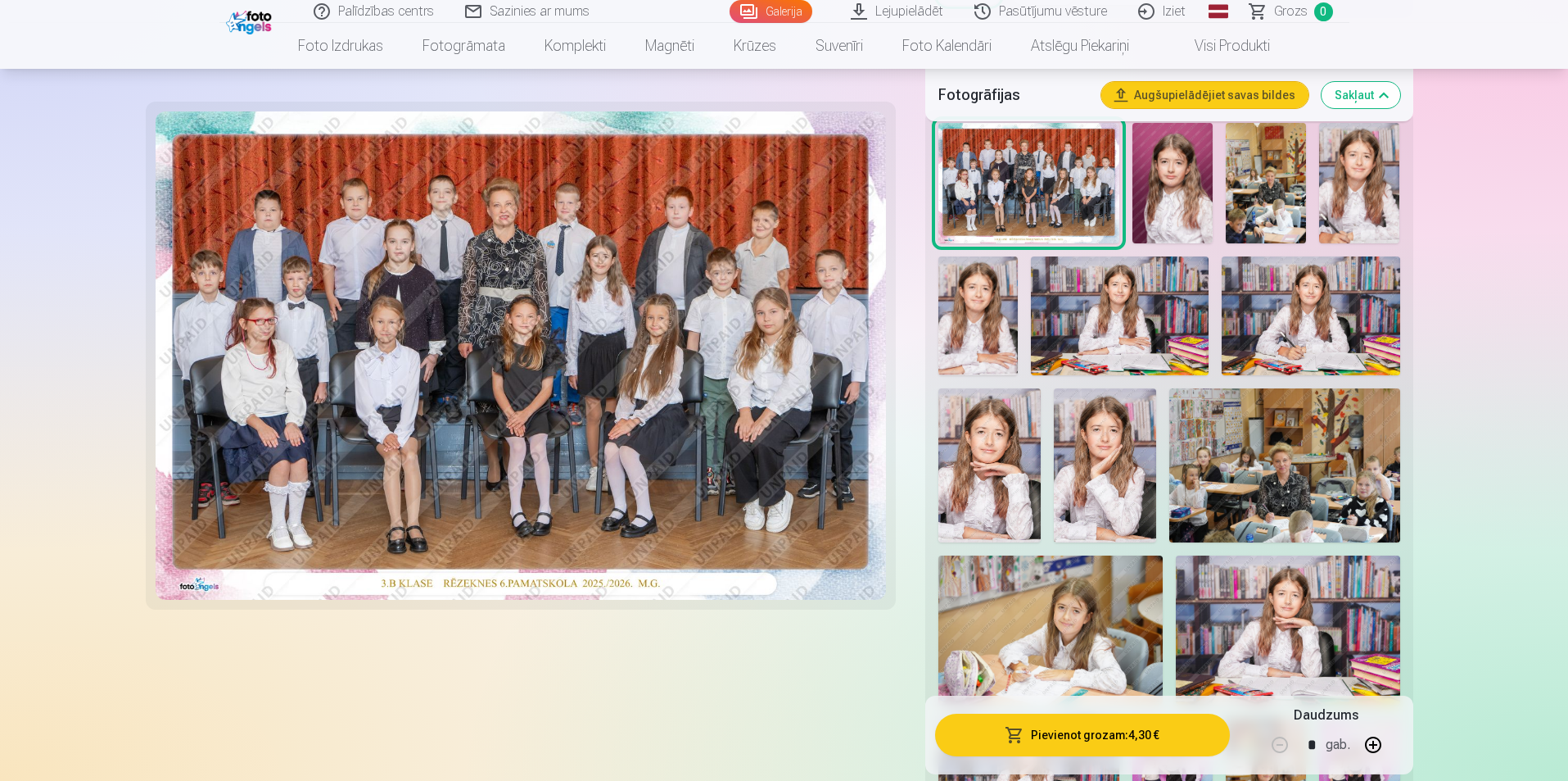
scroll to position [491, 0]
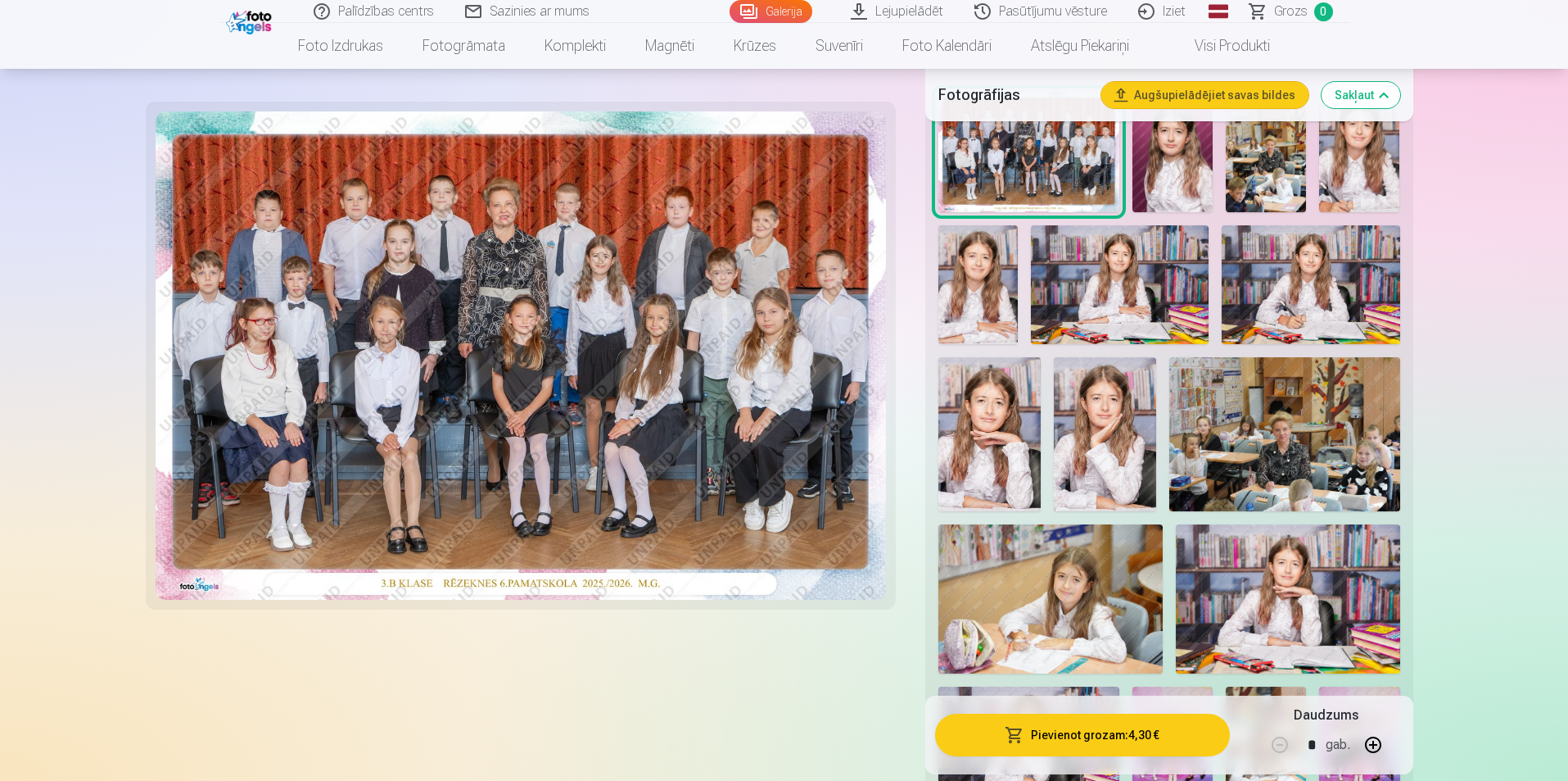
click at [1063, 635] on img at bounding box center [1050, 598] width 224 height 149
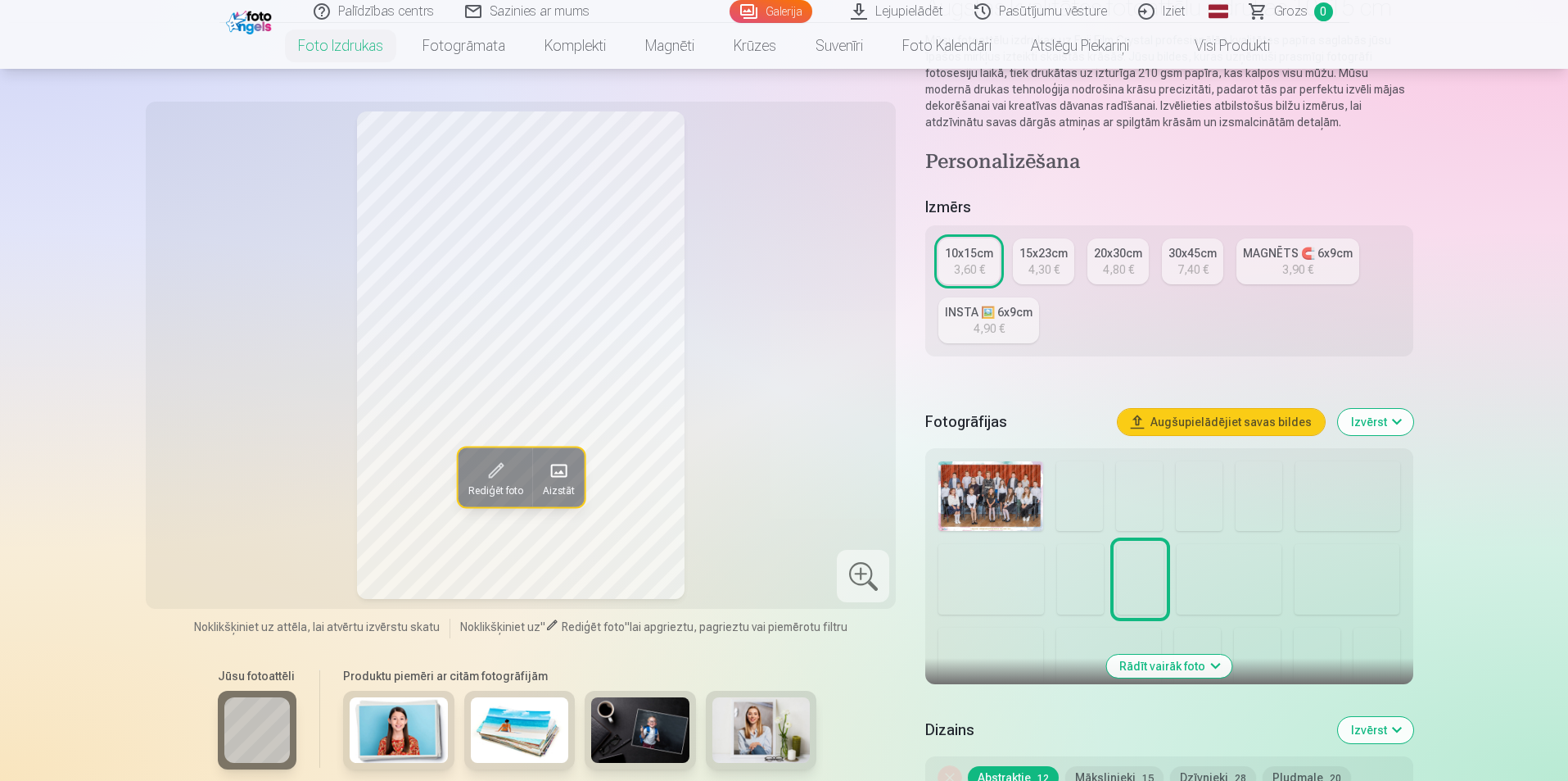
scroll to position [246, 0]
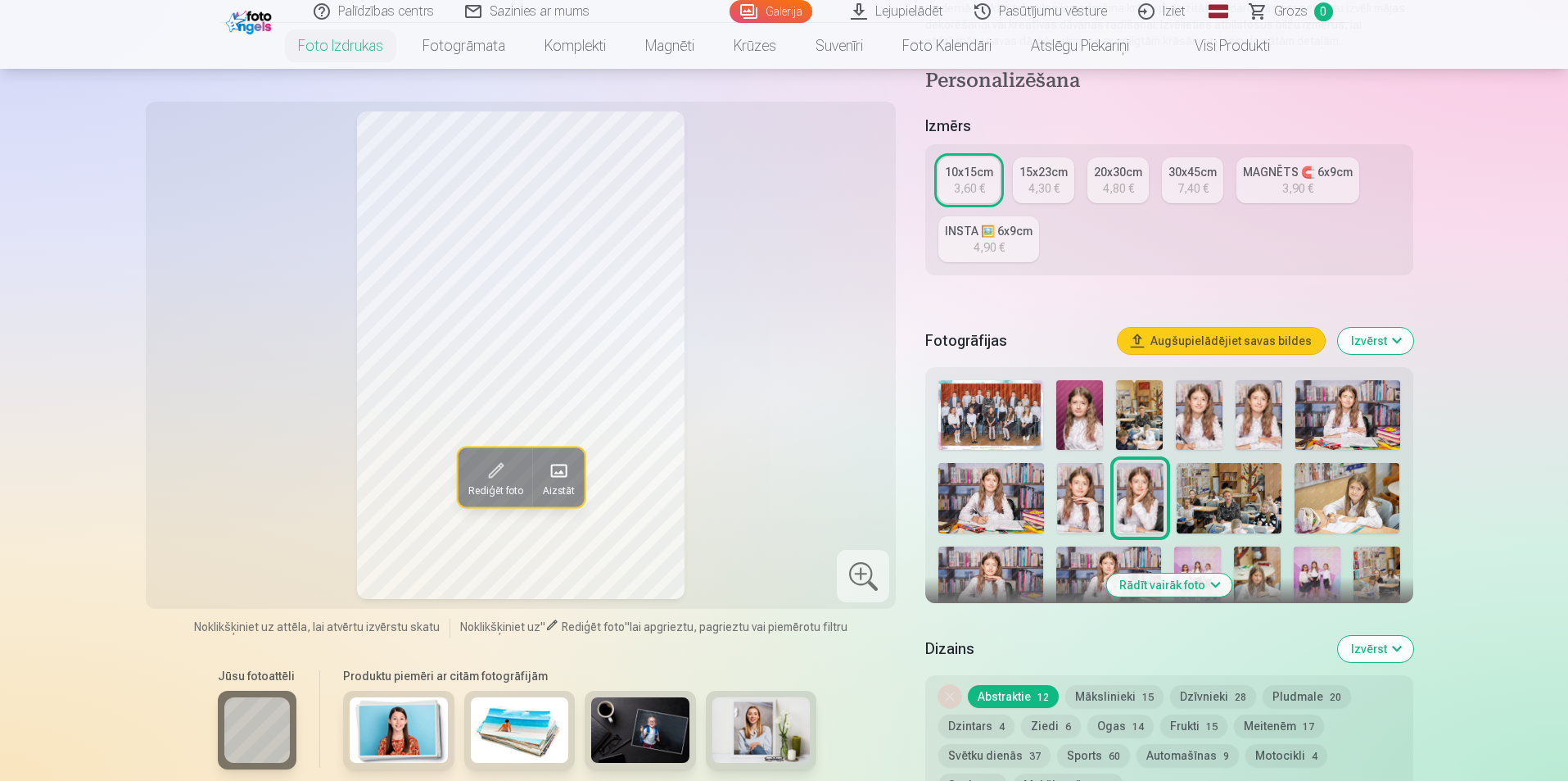
click at [1358, 516] on img at bounding box center [1347, 498] width 105 height 70
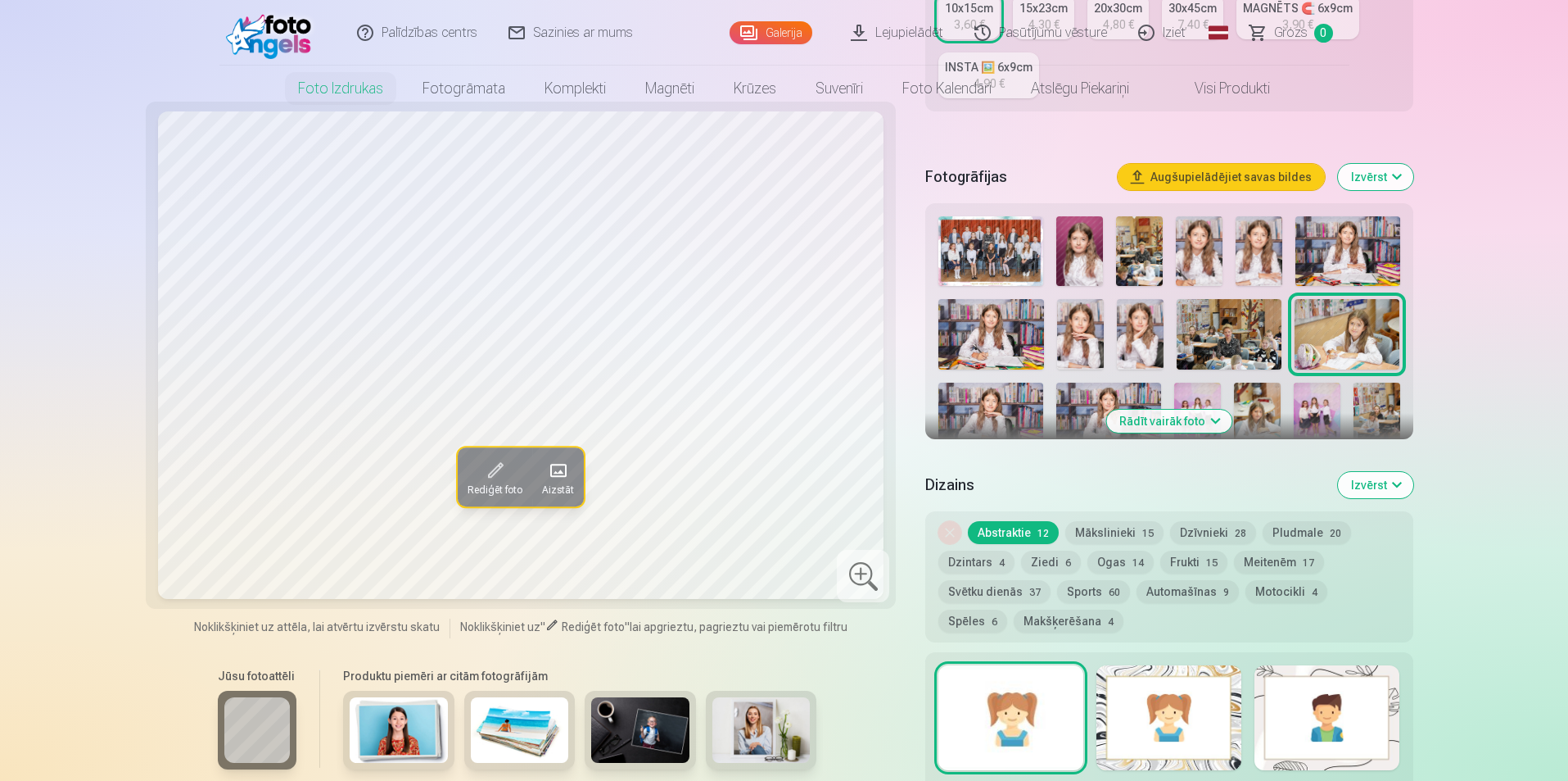
scroll to position [0, 0]
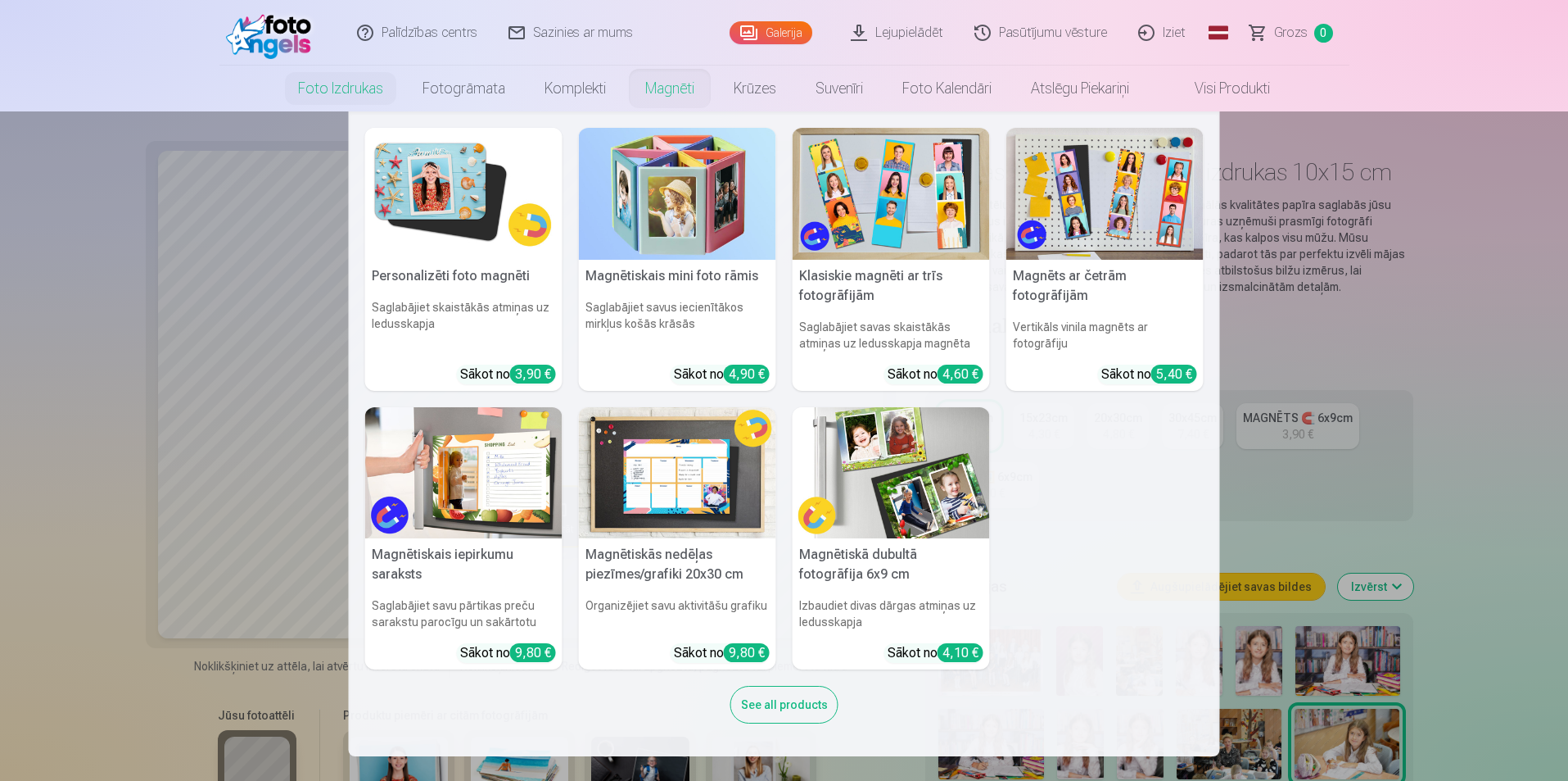
click at [666, 87] on link "Magnēti" at bounding box center [670, 88] width 88 height 46
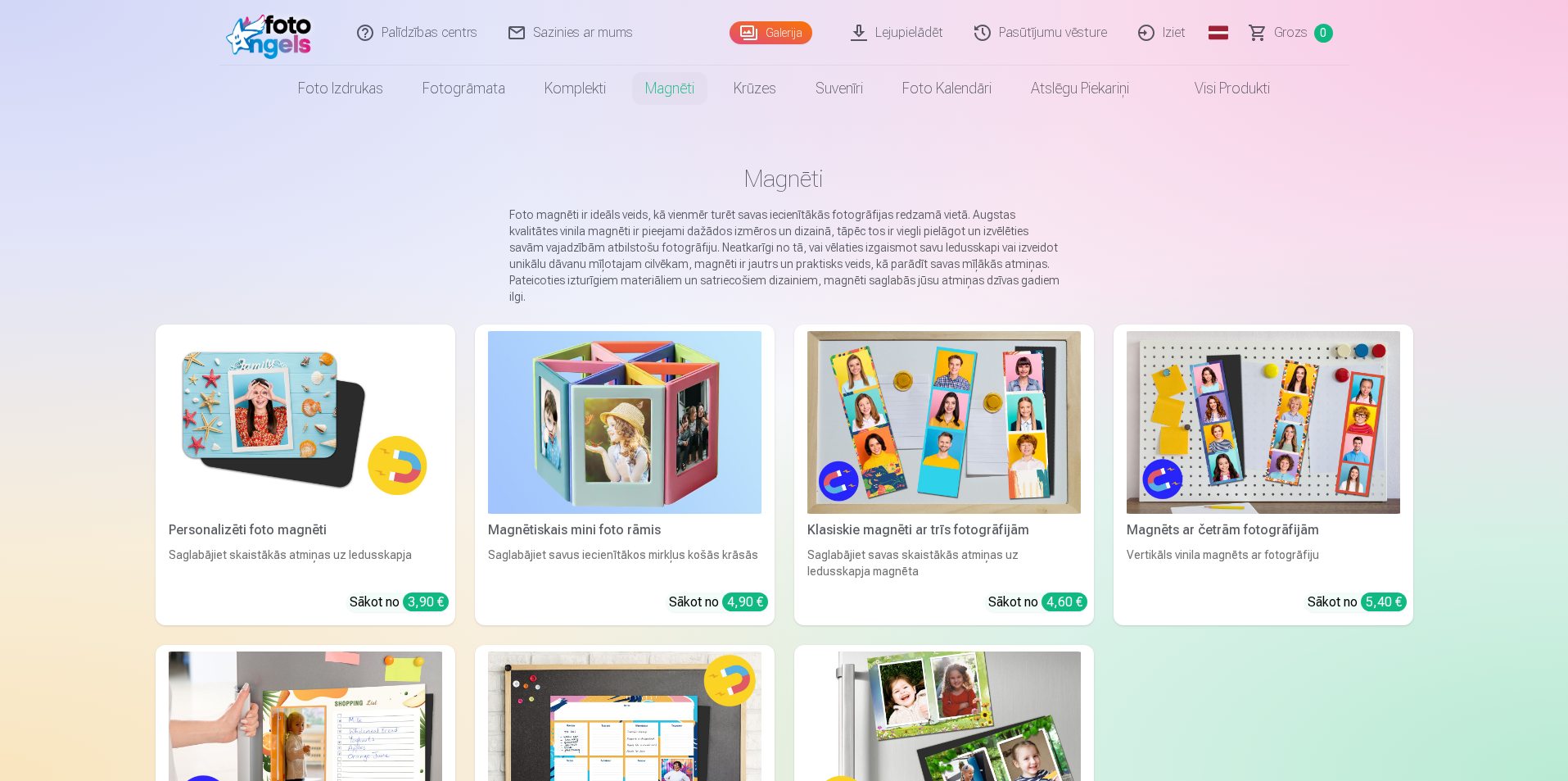
click at [324, 415] on img at bounding box center [305, 422] width 274 height 183
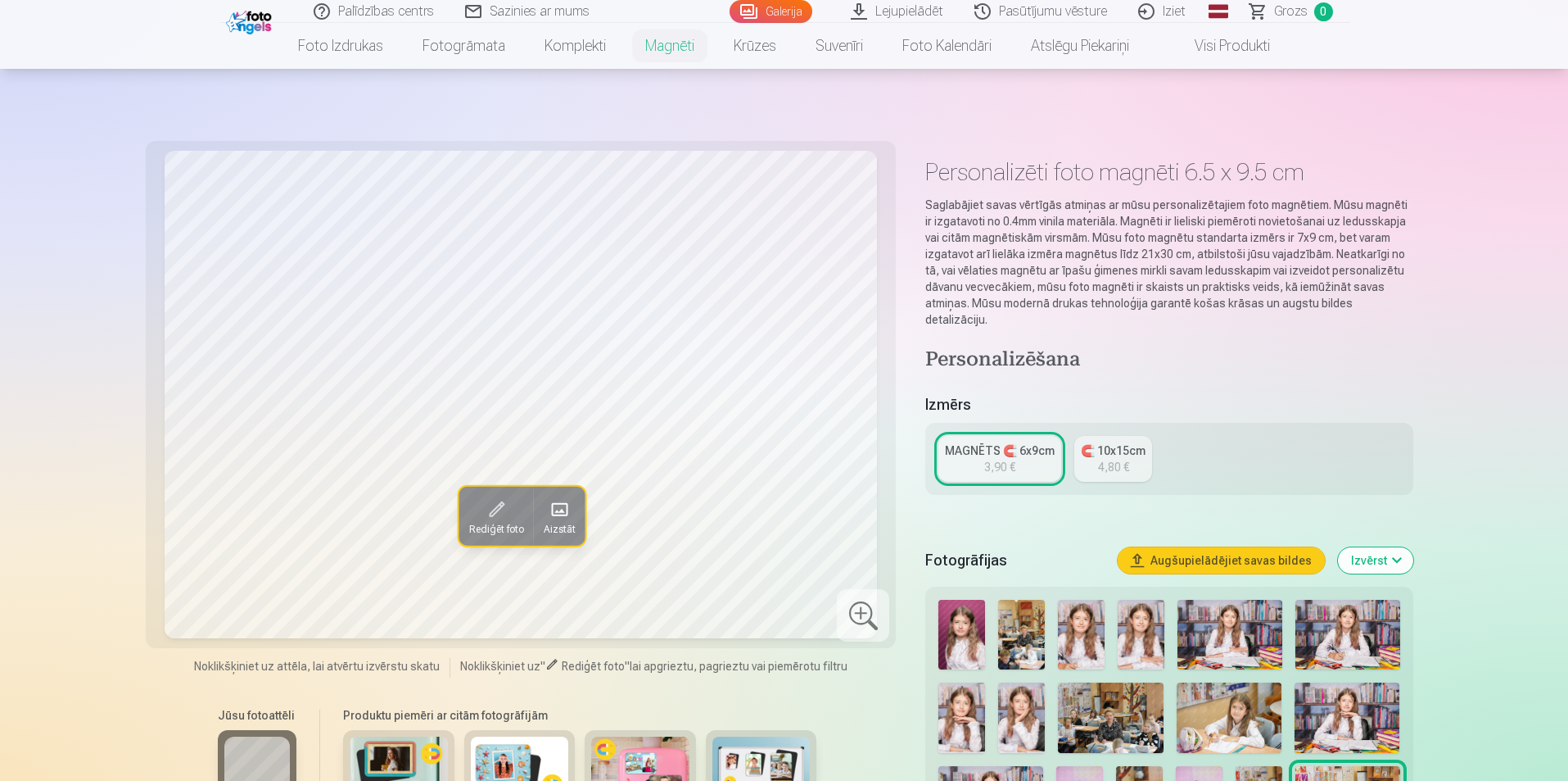
scroll to position [246, 0]
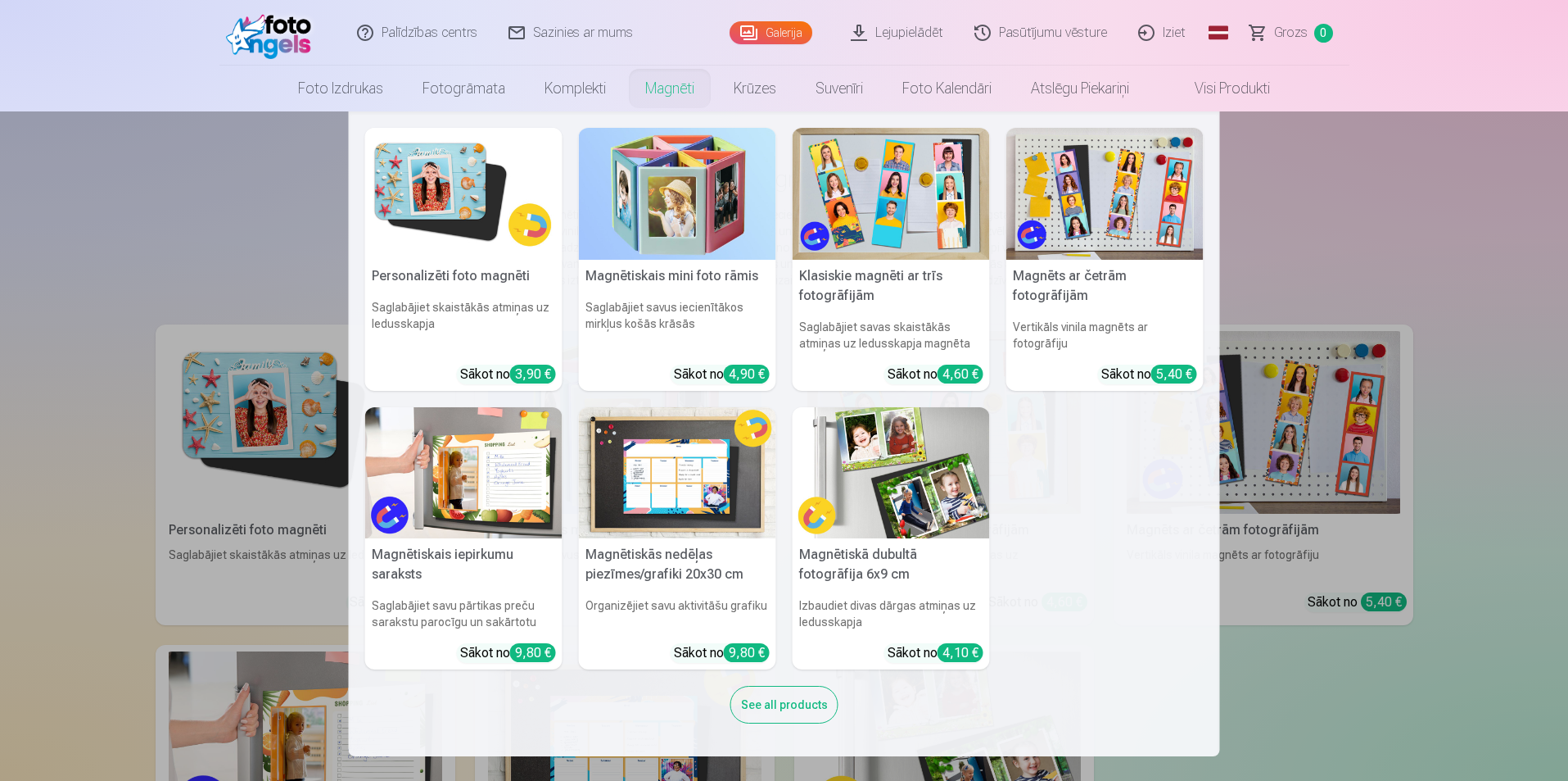
click at [669, 207] on img at bounding box center [677, 194] width 198 height 132
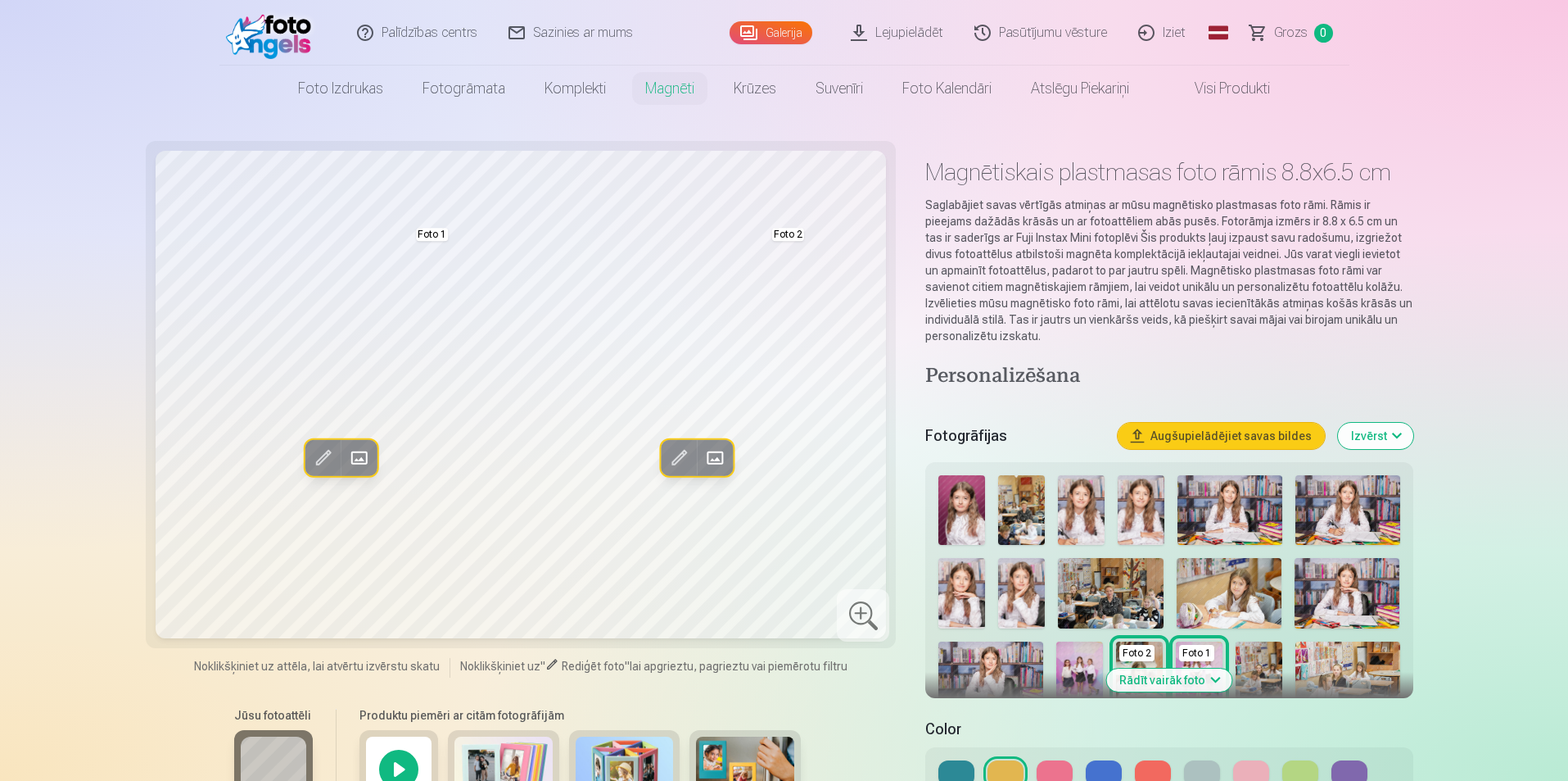
click at [863, 607] on div at bounding box center [862, 615] width 53 height 53
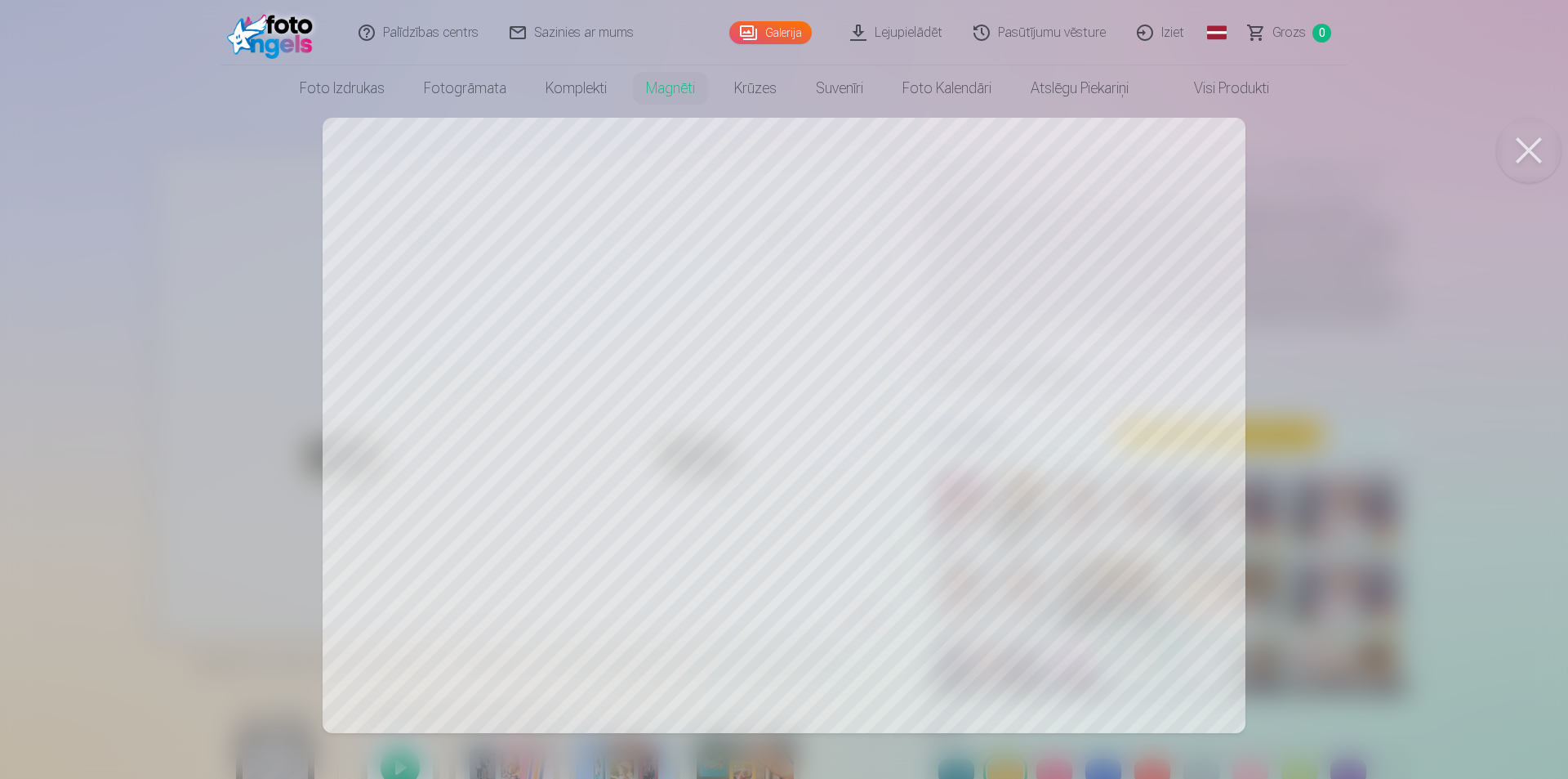
click at [1205, 658] on div at bounding box center [784, 390] width 1568 height 779
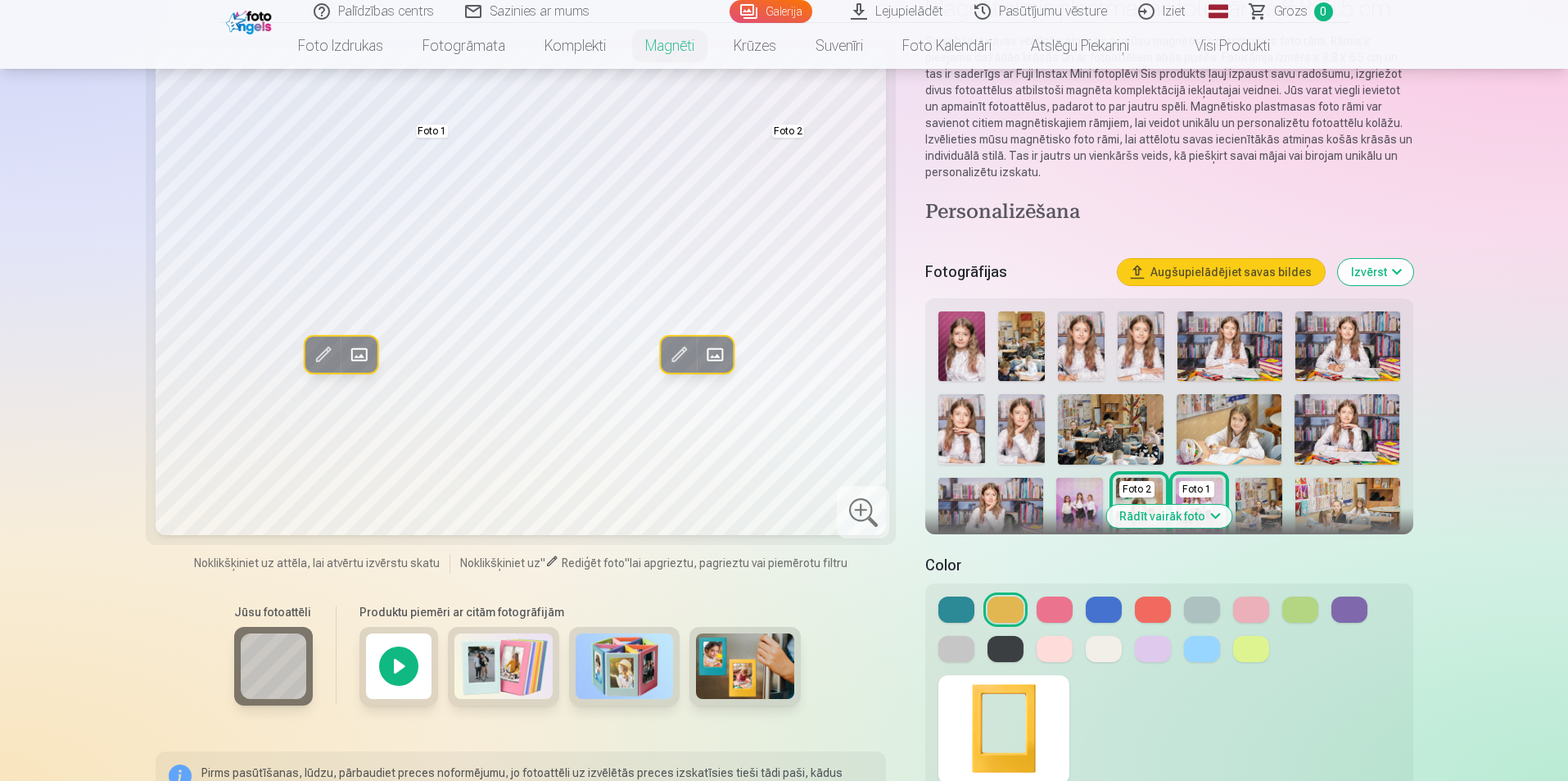
scroll to position [328, 0]
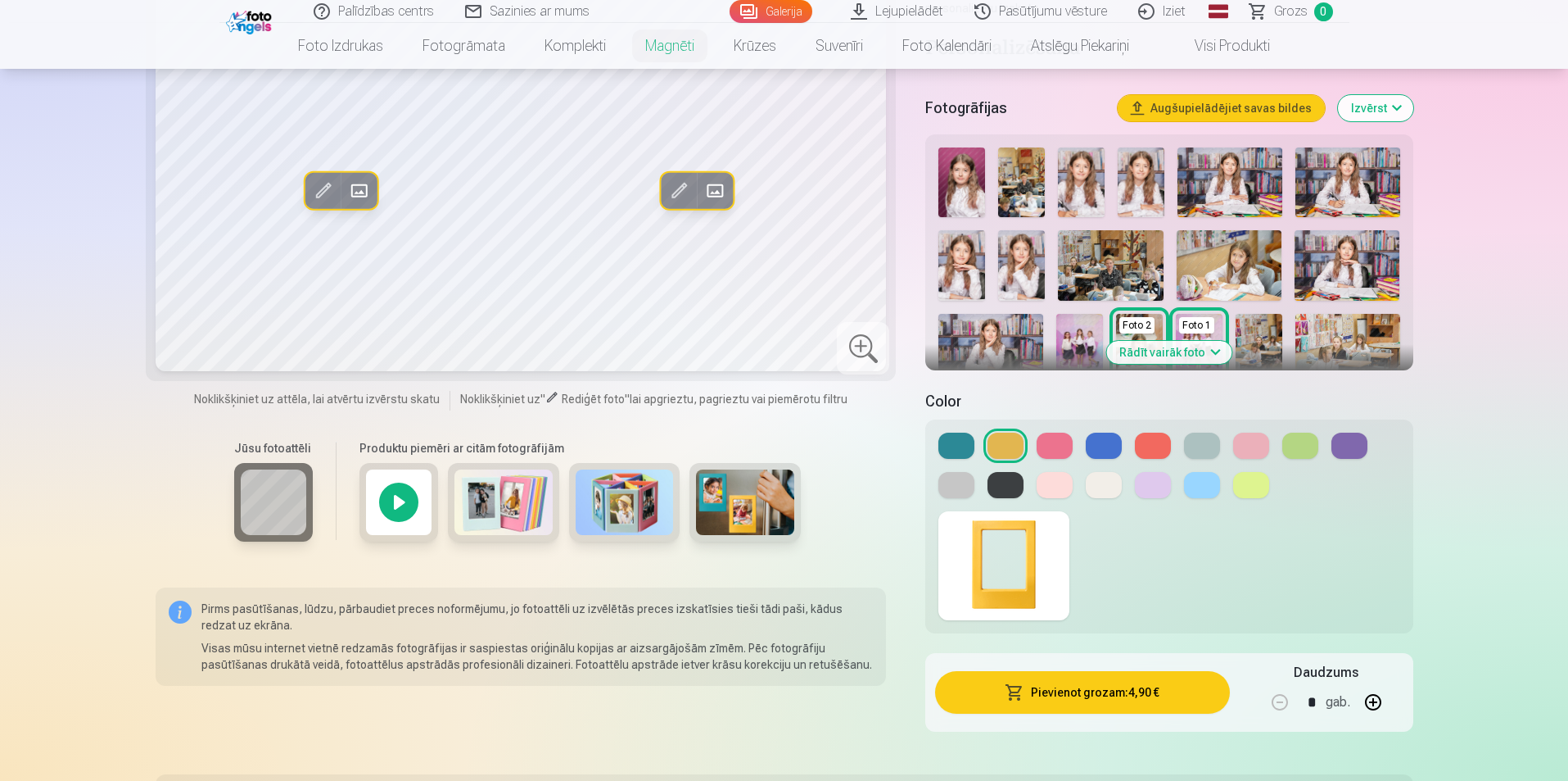
click at [1259, 483] on button at bounding box center [1251, 484] width 36 height 26
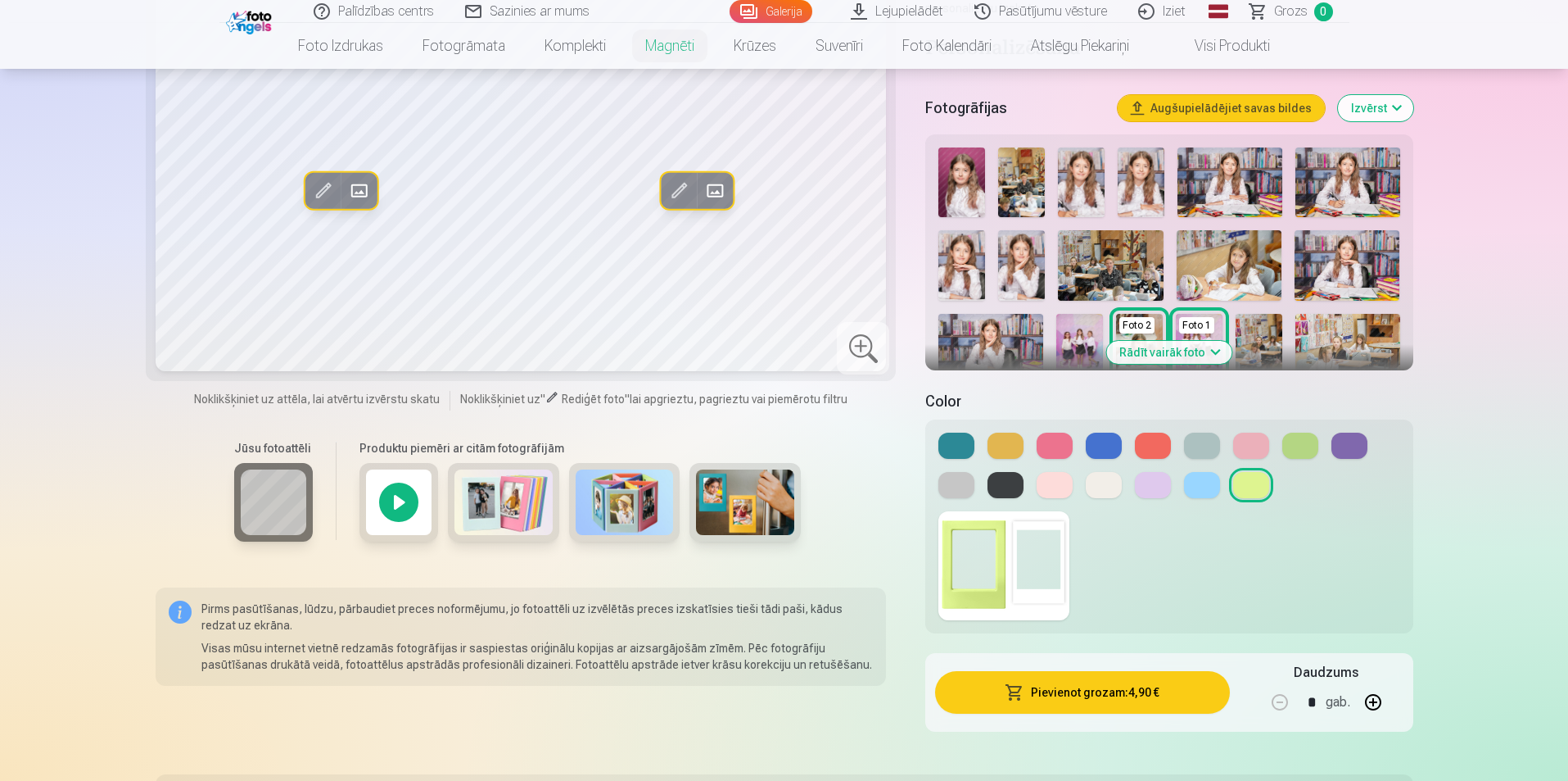
click at [392, 501] on div at bounding box center [399, 502] width 78 height 78
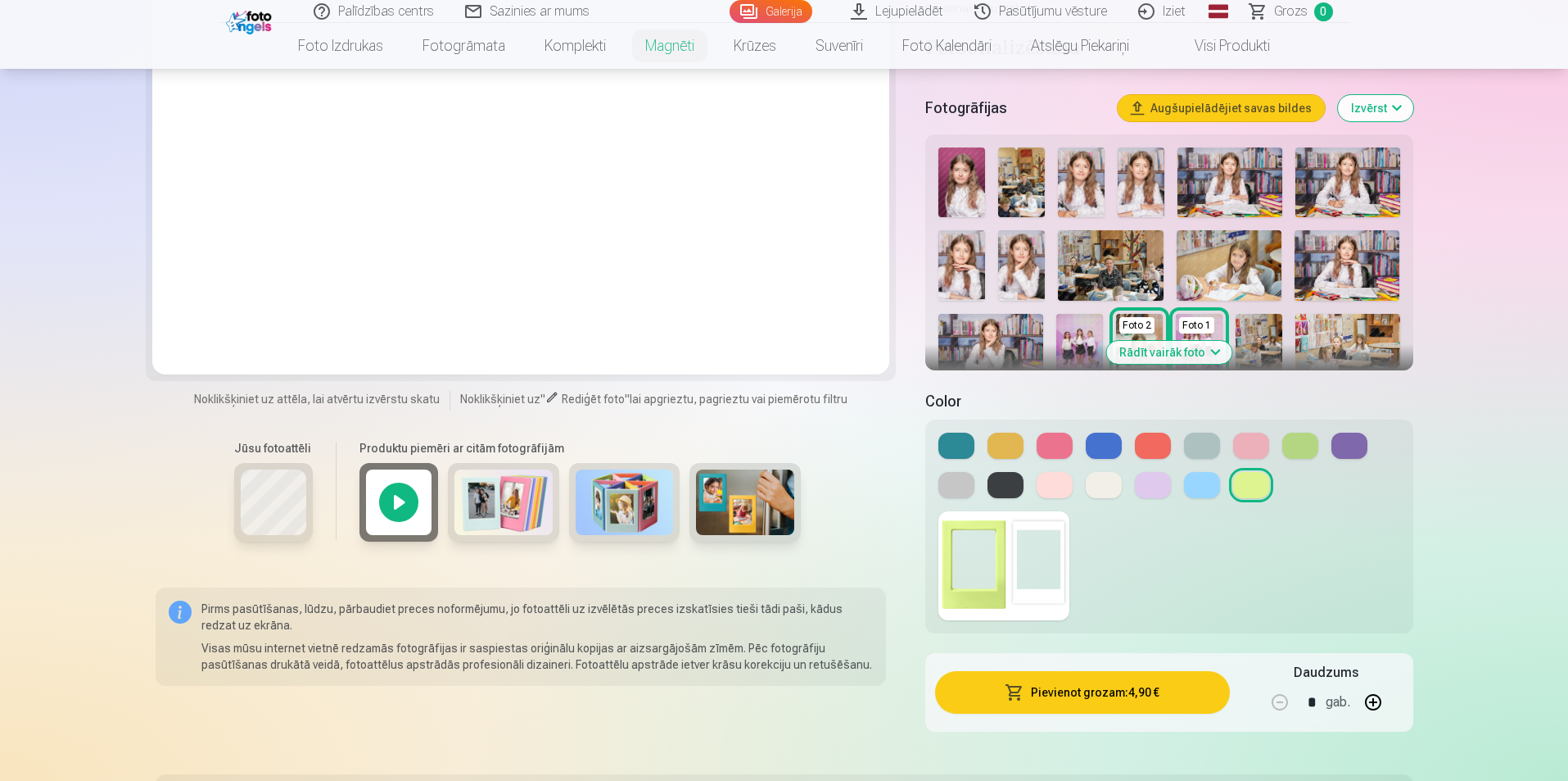
scroll to position [164, 0]
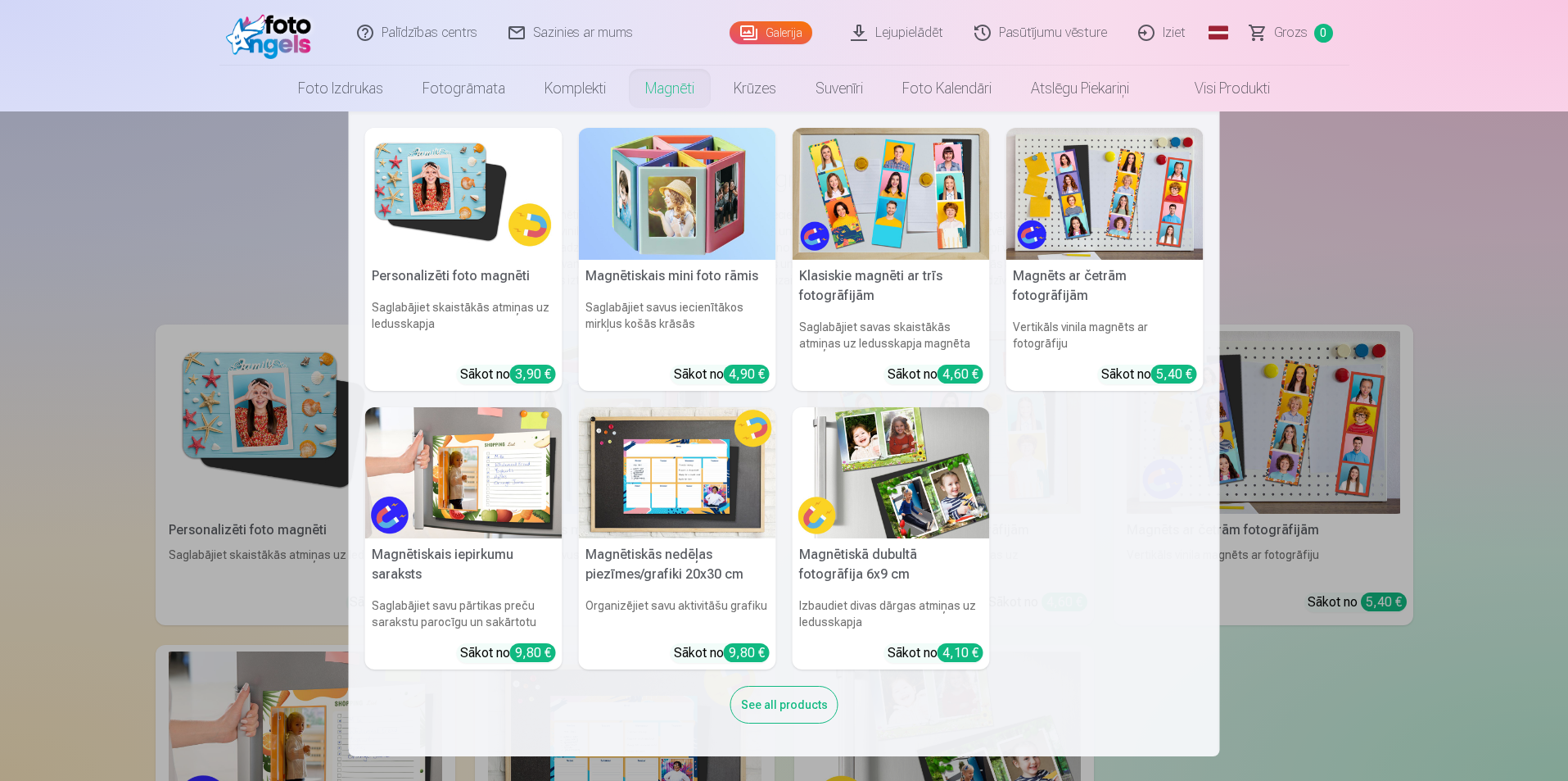
click at [492, 197] on img at bounding box center [464, 194] width 198 height 132
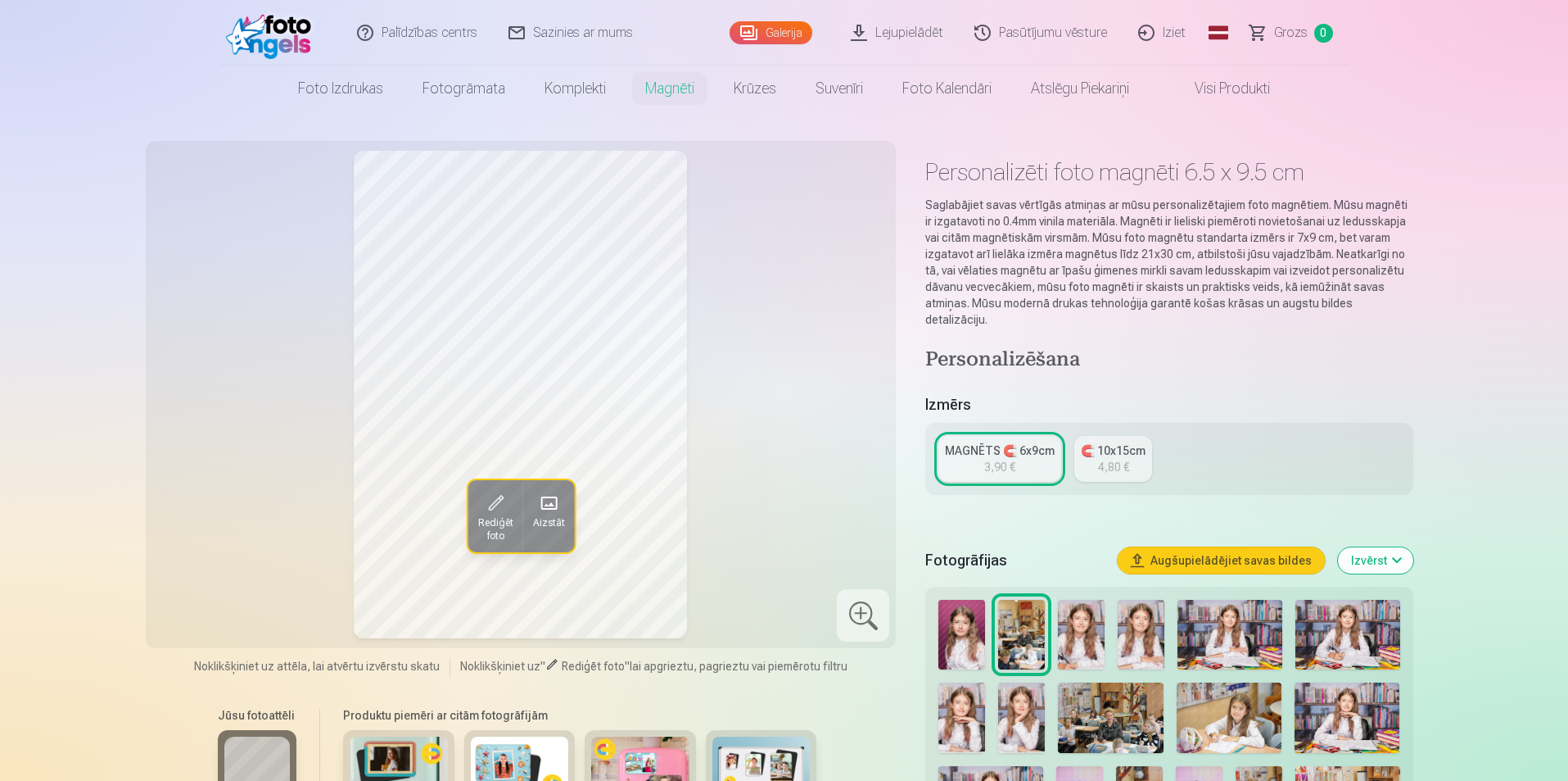
click at [1047, 451] on link "MAGNĒTS 🧲 6x9cm 3,90 €" at bounding box center [999, 458] width 123 height 46
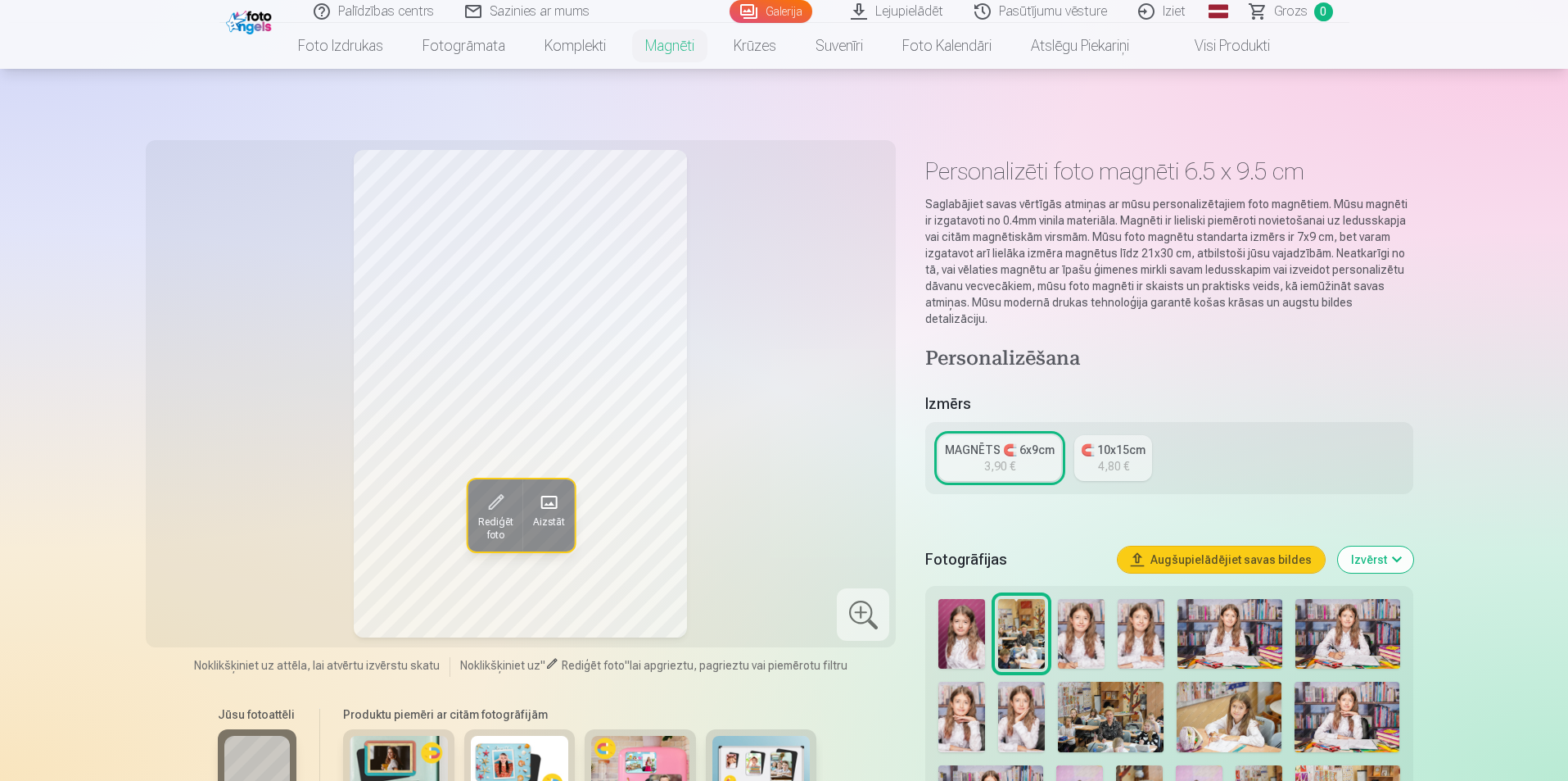
scroll to position [164, 0]
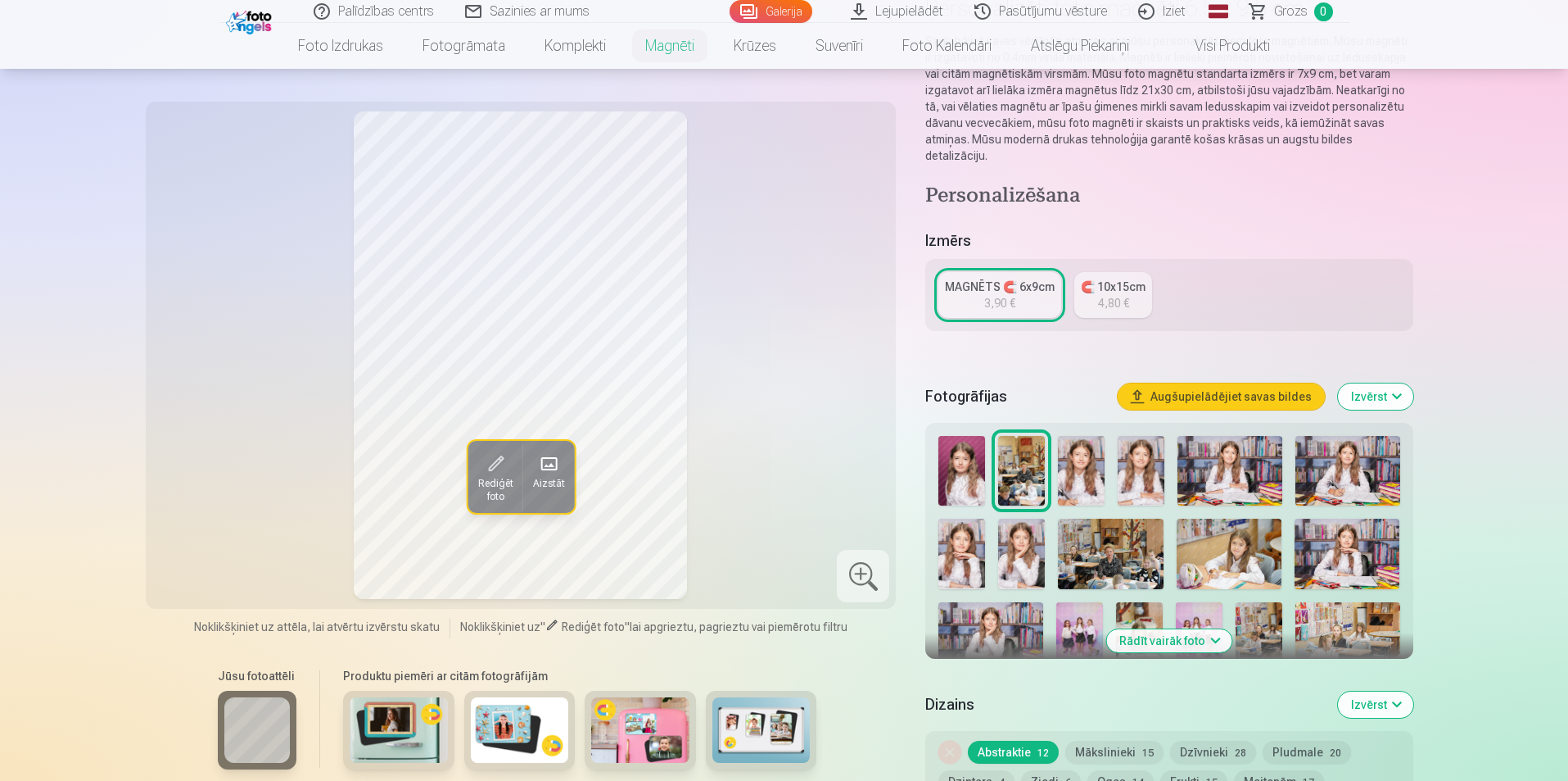
click at [1264, 545] on img at bounding box center [1229, 553] width 105 height 70
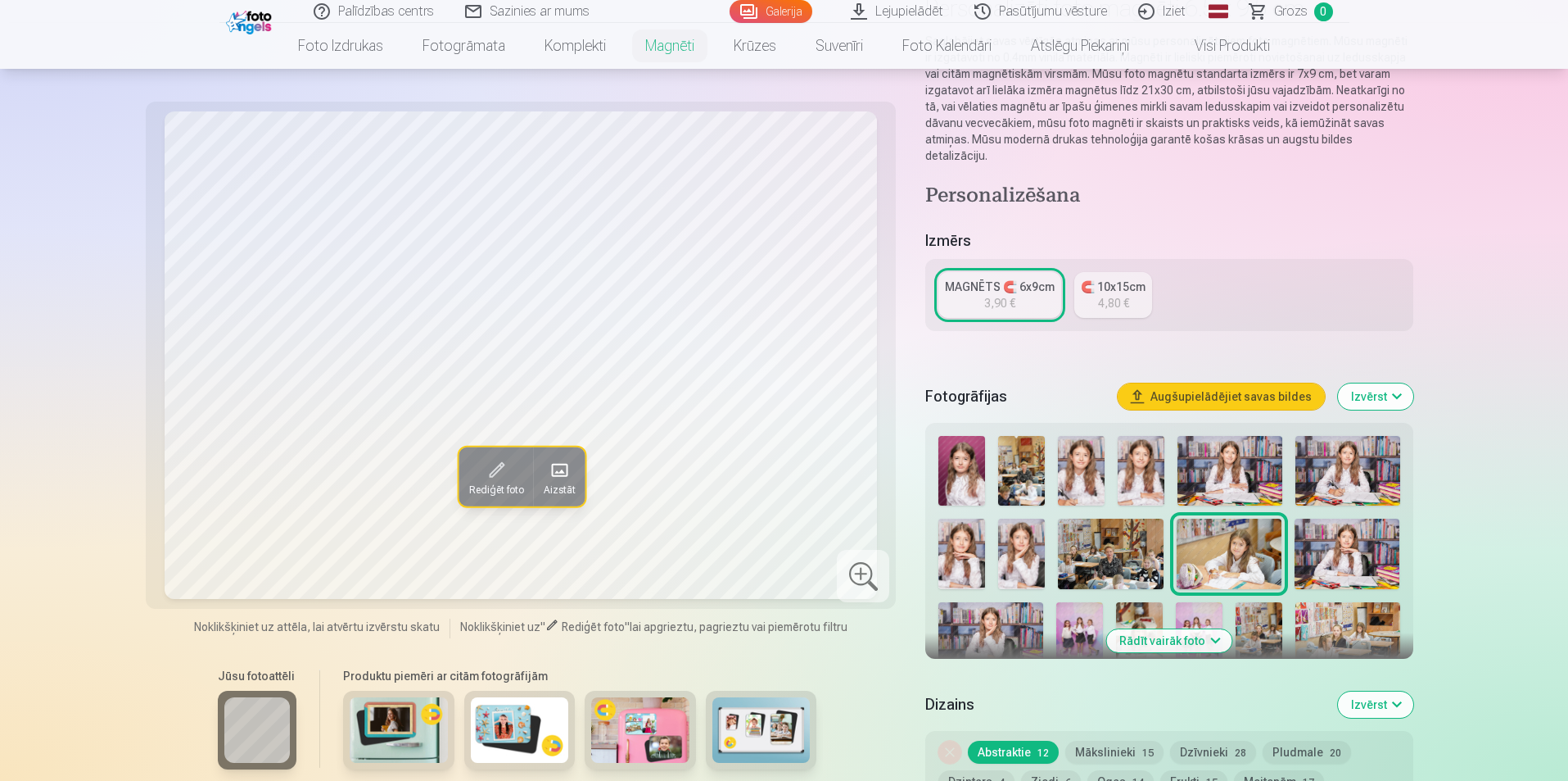
click at [756, 738] on img at bounding box center [761, 729] width 98 height 66
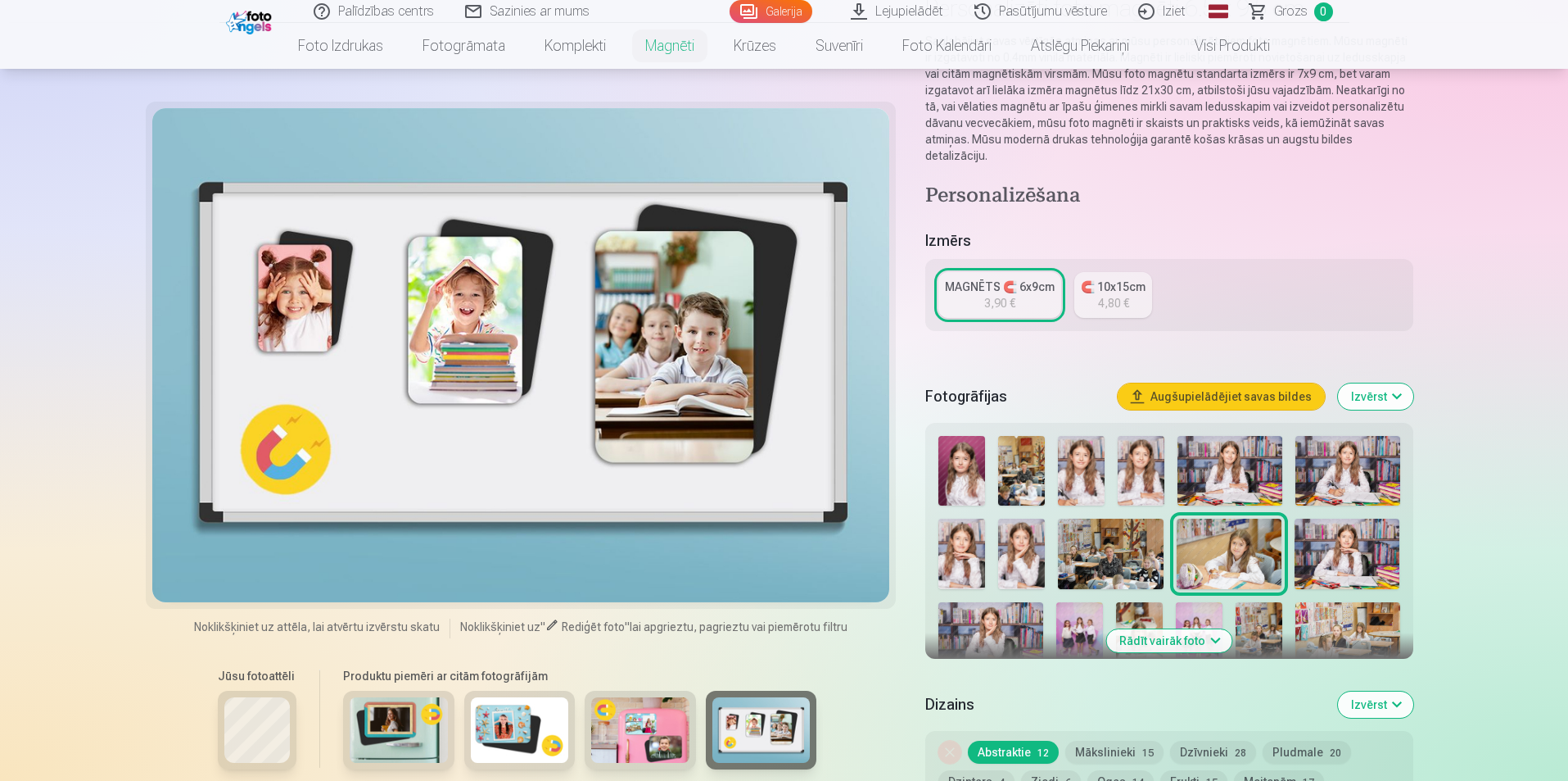
click at [1348, 537] on img at bounding box center [1347, 553] width 105 height 70
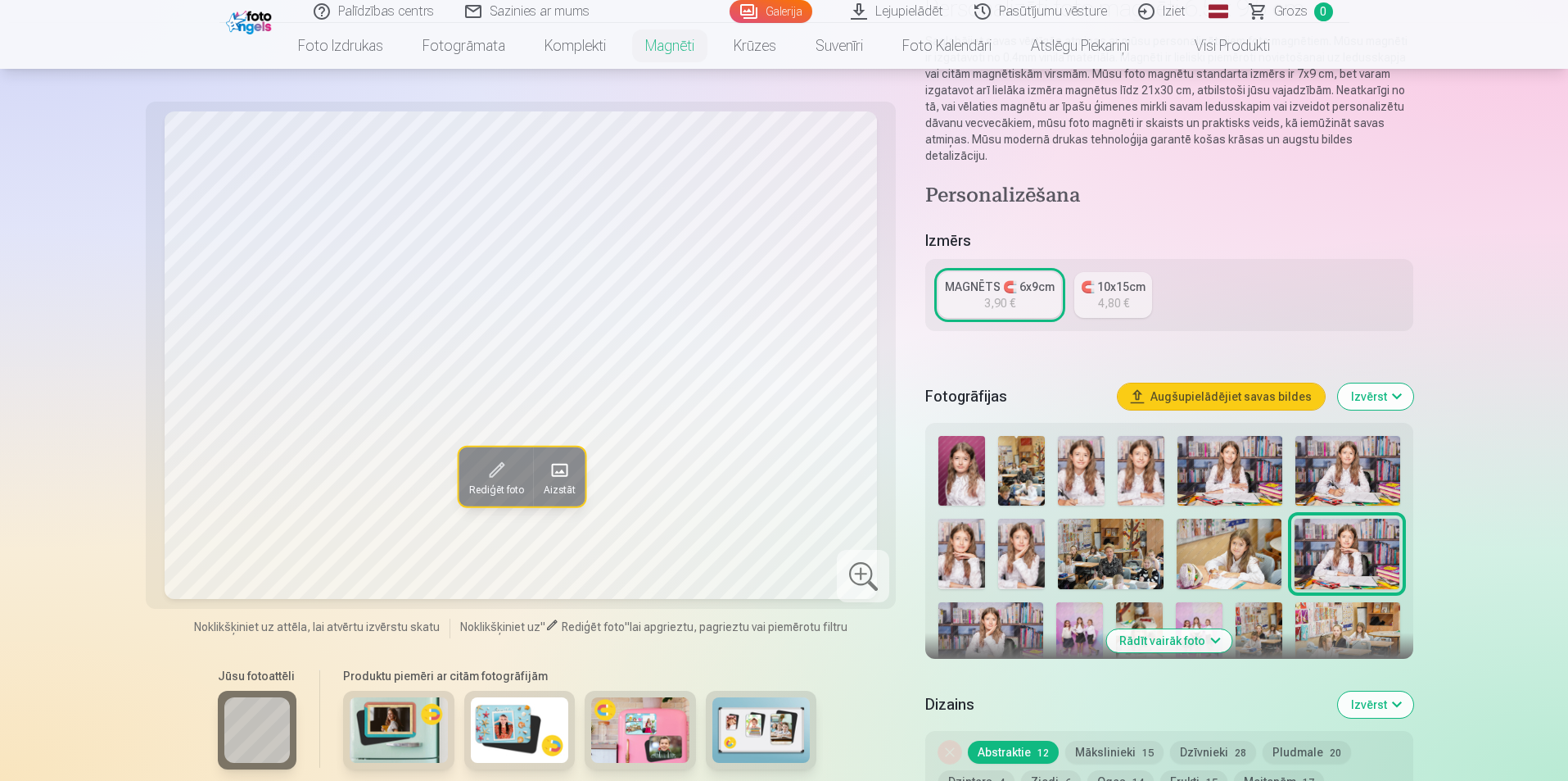
click at [1115, 461] on div at bounding box center [1168, 634] width 474 height 411
click at [1153, 465] on img at bounding box center [1141, 470] width 47 height 69
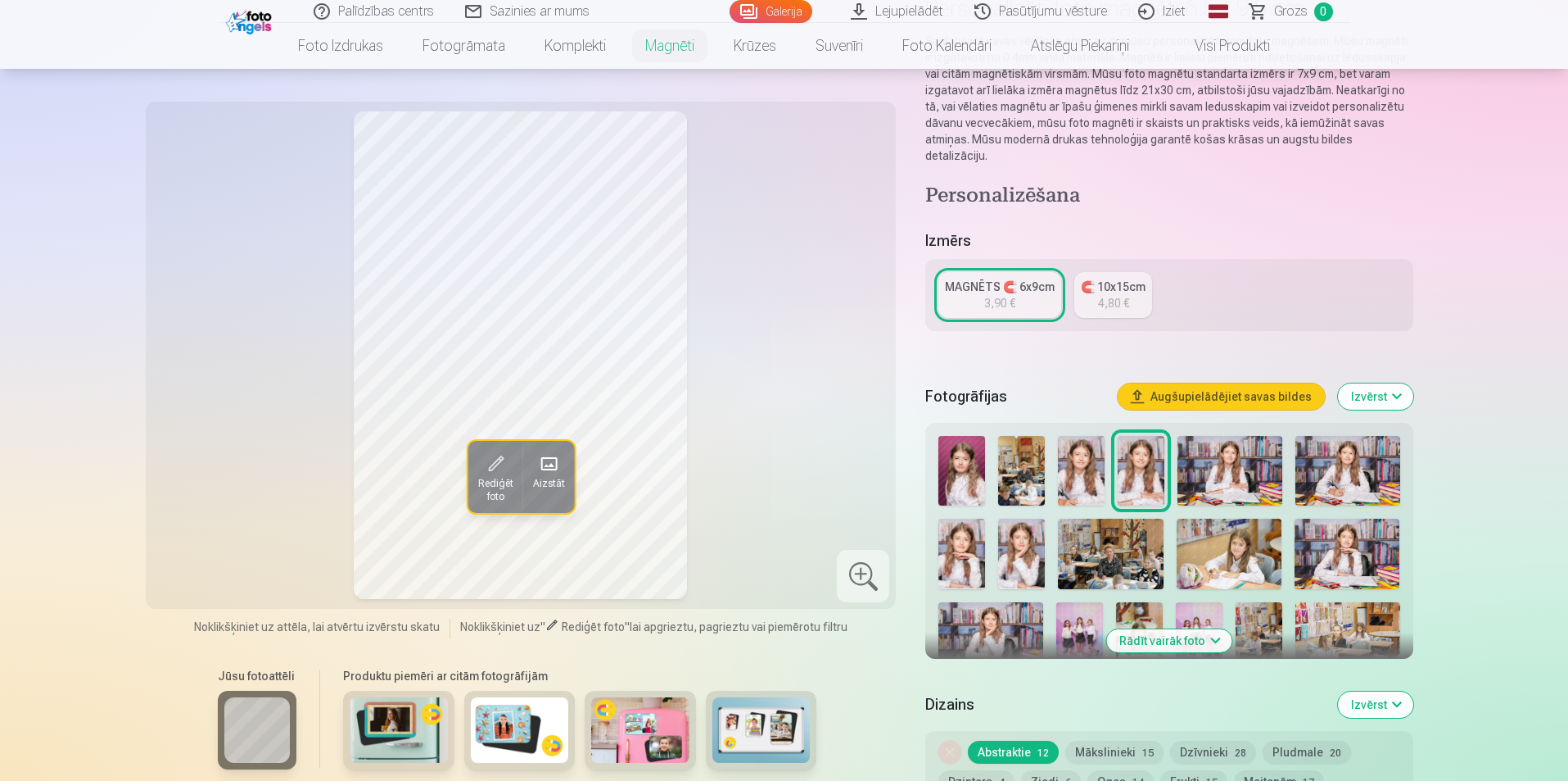
click at [964, 471] on img at bounding box center [962, 470] width 47 height 69
click at [962, 533] on img at bounding box center [962, 553] width 47 height 70
